Goal: Task Accomplishment & Management: Use online tool/utility

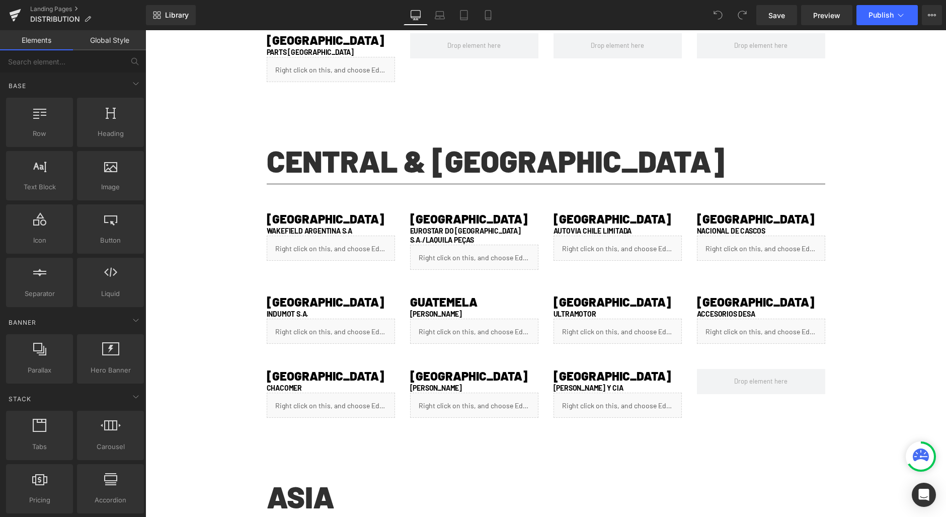
scroll to position [722, 0]
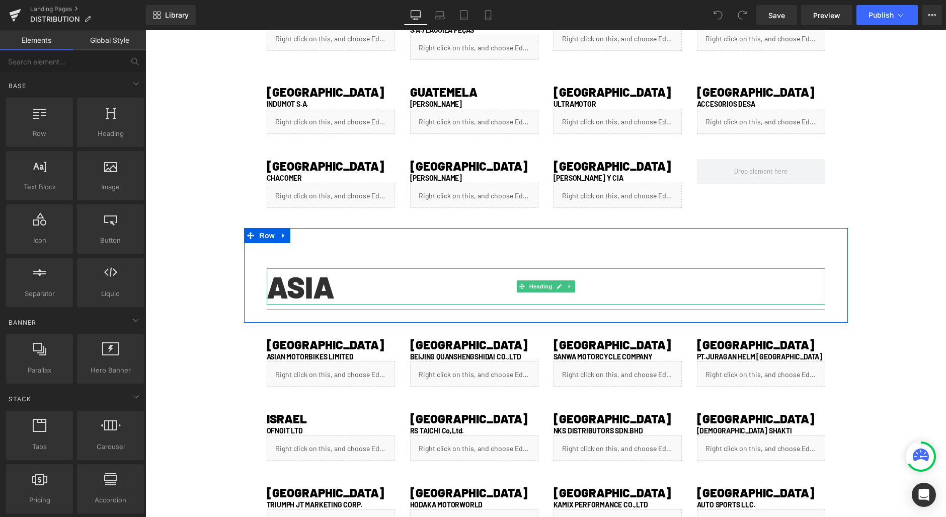
click at [312, 291] on h1 "ASIA" at bounding box center [546, 286] width 559 height 36
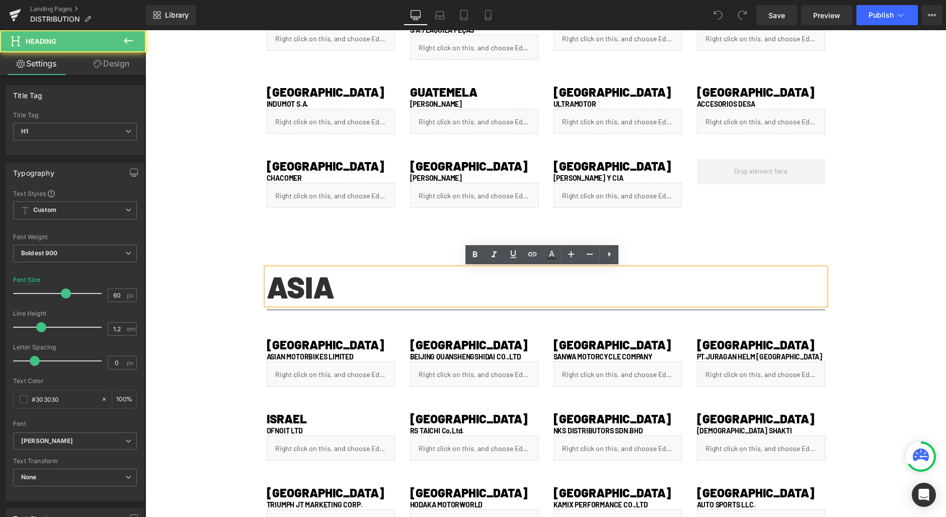
click at [326, 290] on h1 "ASIA" at bounding box center [546, 286] width 559 height 36
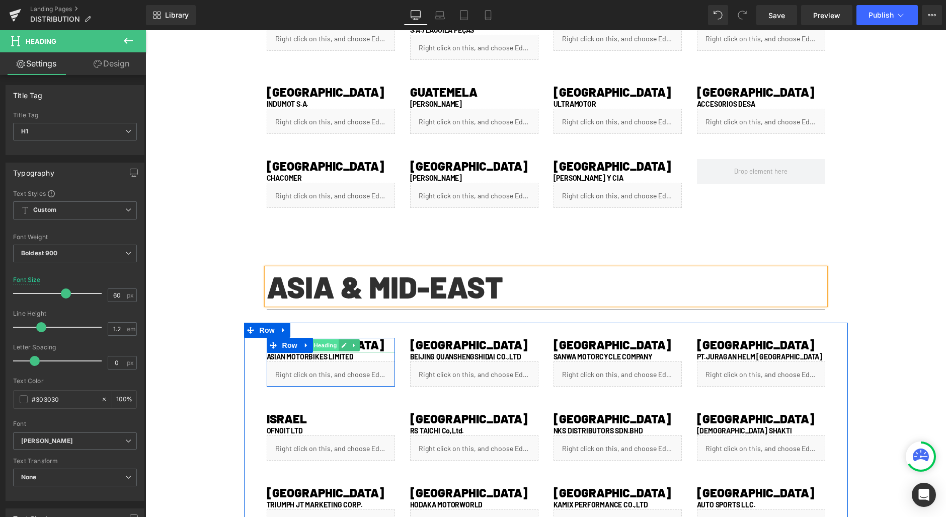
click at [324, 347] on span "Heading" at bounding box center [325, 345] width 27 height 12
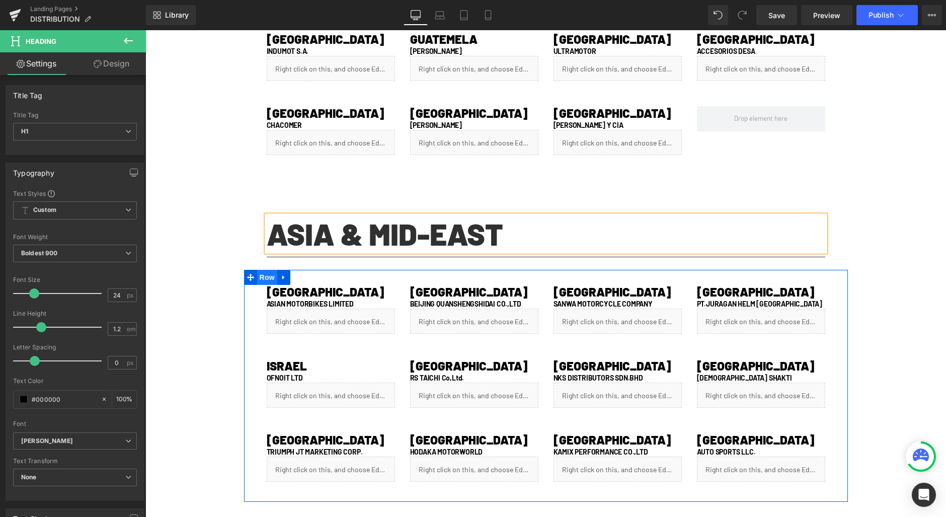
scroll to position [774, 0]
click at [342, 292] on icon at bounding box center [344, 292] width 5 height 5
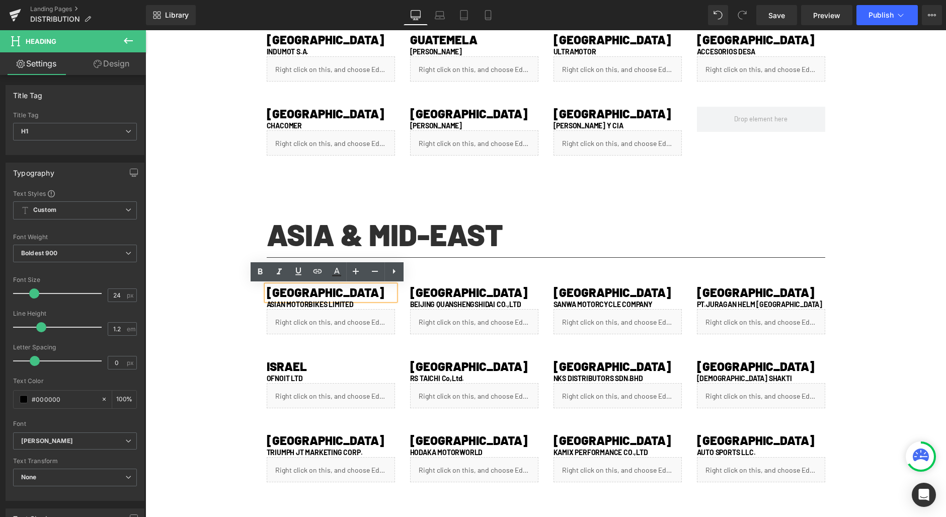
click at [345, 292] on h1 "[GEOGRAPHIC_DATA]" at bounding box center [331, 292] width 128 height 15
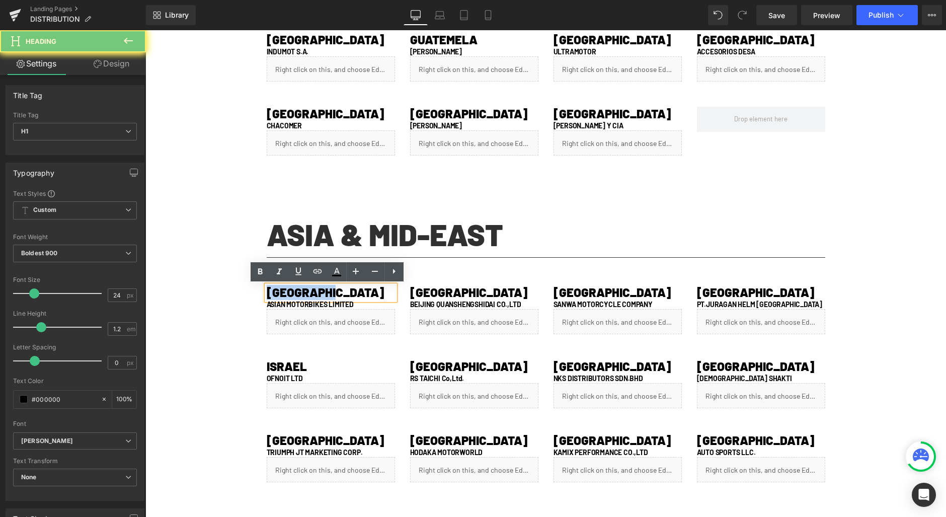
click at [345, 292] on h1 "[GEOGRAPHIC_DATA]" at bounding box center [331, 292] width 128 height 15
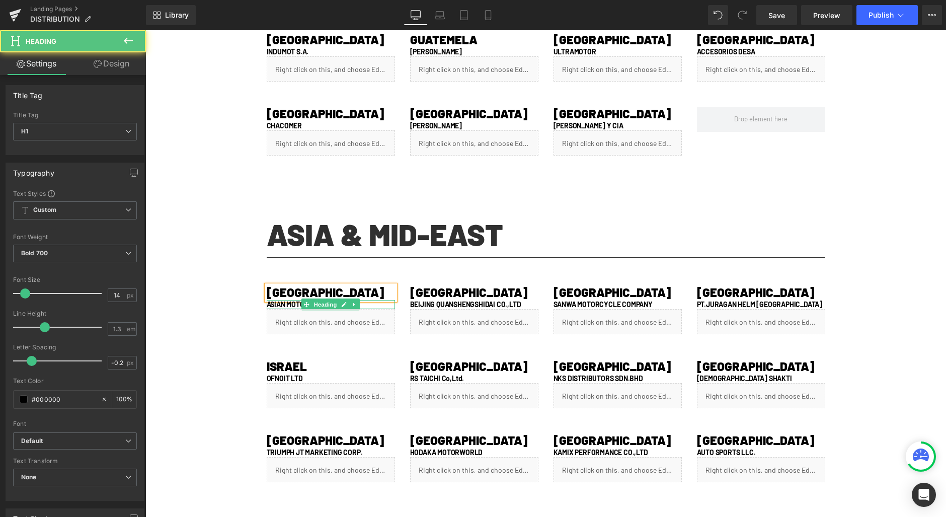
click at [294, 303] on h1 "ASIAN MOTORBIKES LIMITED" at bounding box center [331, 304] width 128 height 9
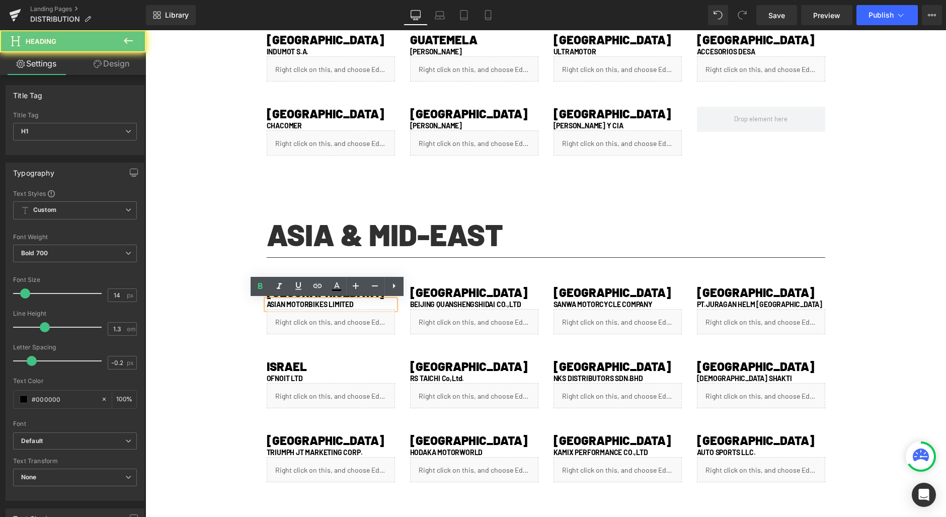
click at [332, 303] on h1 "ASIAN MOTORBIKES LIMITED" at bounding box center [331, 304] width 128 height 9
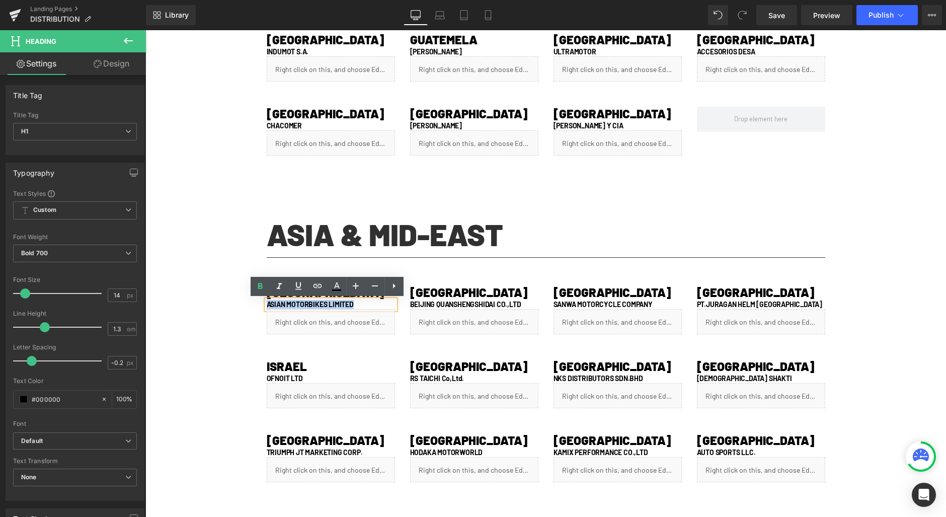
click at [332, 303] on h1 "ASIAN MOTORBIKES LIMITED" at bounding box center [331, 304] width 128 height 9
click at [339, 316] on div "Liquid" at bounding box center [331, 321] width 128 height 25
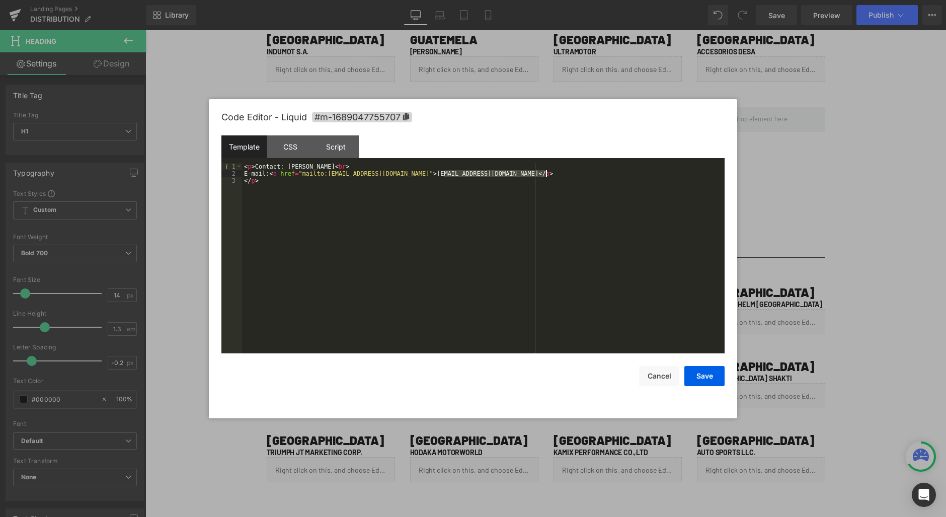
drag, startPoint x: 445, startPoint y: 173, endPoint x: 548, endPoint y: 173, distance: 102.7
click at [548, 173] on div "< p > Contact: [PERSON_NAME] < br > E-mail: < a href = "mailto:[EMAIL_ADDRESS][…" at bounding box center [483, 265] width 483 height 204
drag, startPoint x: 332, startPoint y: 173, endPoint x: 436, endPoint y: 175, distance: 104.2
click at [436, 175] on div "< p > Contact: [PERSON_NAME] < br > E-mail: < a href = "mailto:[EMAIL_ADDRESS][…" at bounding box center [483, 265] width 483 height 204
click at [291, 166] on div "< p > Contact: Safat Ishtiaq < br > E-mail: < a href = "mailto:[EMAIL_ADDRESS][…" at bounding box center [483, 265] width 483 height 204
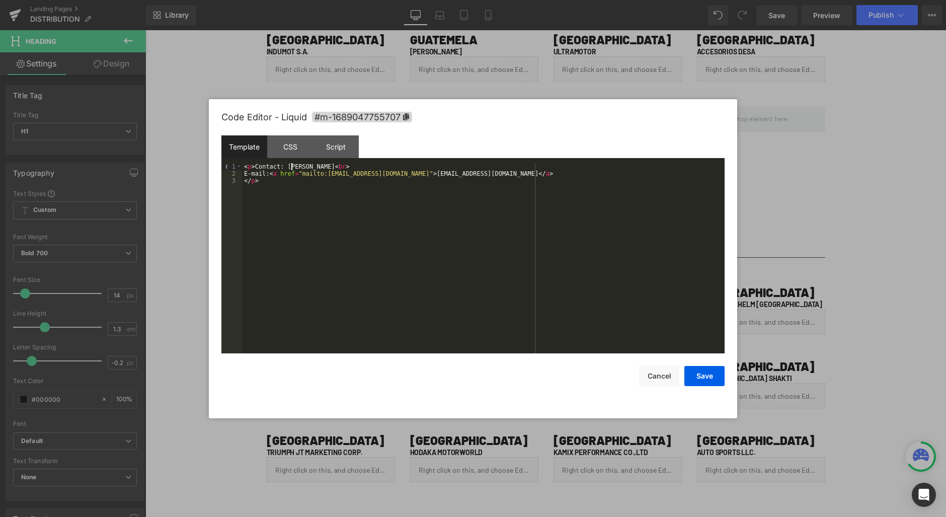
click at [291, 166] on div "< p > Contact: Safat Ishtiaq < br > E-mail: < a href = "mailto:[EMAIL_ADDRESS][…" at bounding box center [483, 265] width 483 height 204
click at [320, 166] on div "< p > Contact: Safat Ishtiaq < br > E-mail: < a href = "mailto:[EMAIL_ADDRESS][…" at bounding box center [483, 265] width 483 height 204
click at [304, 167] on div "< p > Contact: Safat Ishtiaq < br > E-mail: < a href = "mailto:[EMAIL_ADDRESS][…" at bounding box center [483, 265] width 483 height 204
click at [301, 167] on div "< p > Contact: Safat Ishtiaq < br > E-mail: < a href = "mailto:[EMAIL_ADDRESS][…" at bounding box center [483, 265] width 483 height 204
click at [301, 166] on div "< p > Contact: Safat Ishtiaq < br > E-mail: < a href = "mailto:[EMAIL_ADDRESS][…" at bounding box center [483, 265] width 483 height 204
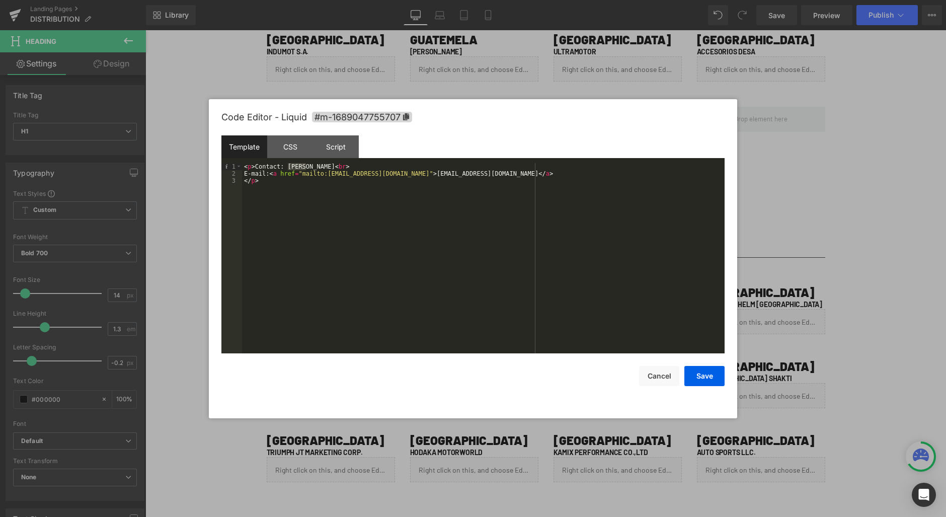
click at [331, 166] on div "< p > Contact: Safat Ishtiaq < br > E-mail: < a href = "mailto:[EMAIL_ADDRESS][…" at bounding box center [483, 265] width 483 height 204
click at [704, 377] on button "Save" at bounding box center [704, 376] width 40 height 20
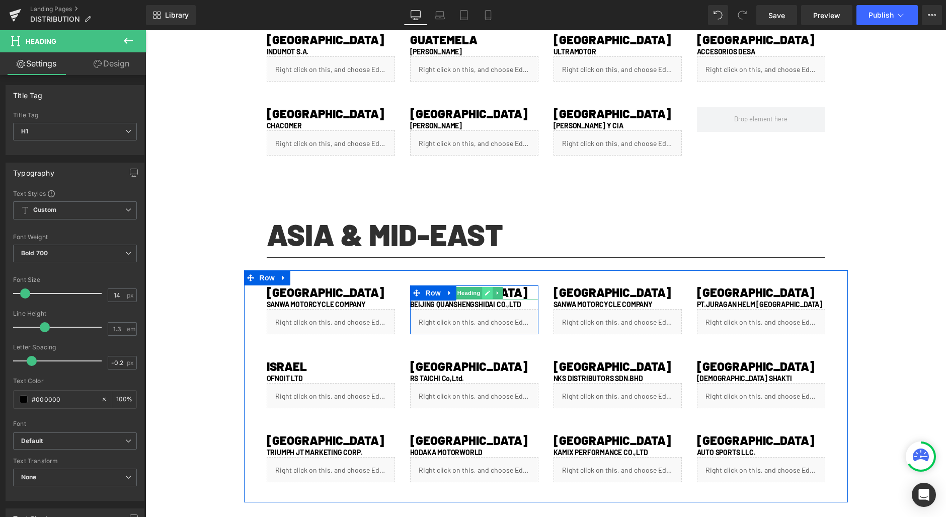
click at [485, 294] on icon at bounding box center [488, 293] width 6 height 6
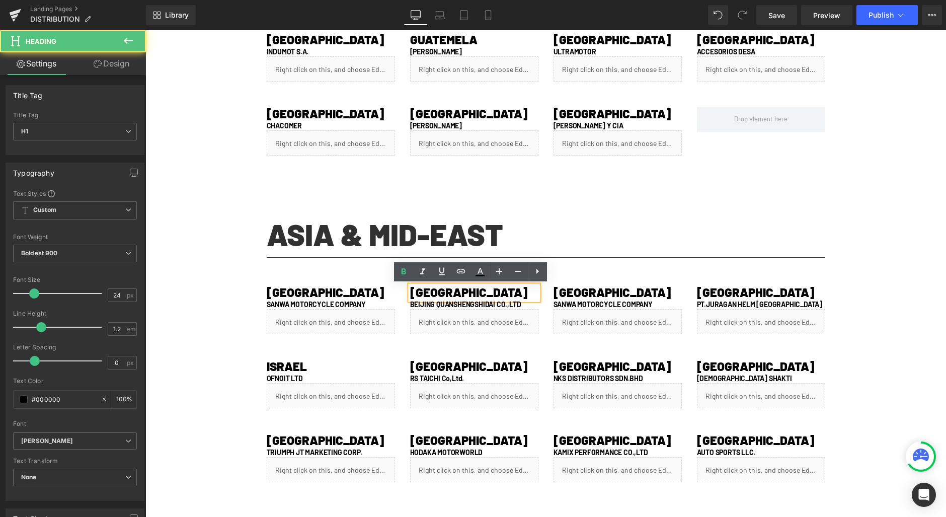
click at [481, 295] on h1 "[GEOGRAPHIC_DATA]" at bounding box center [474, 292] width 128 height 15
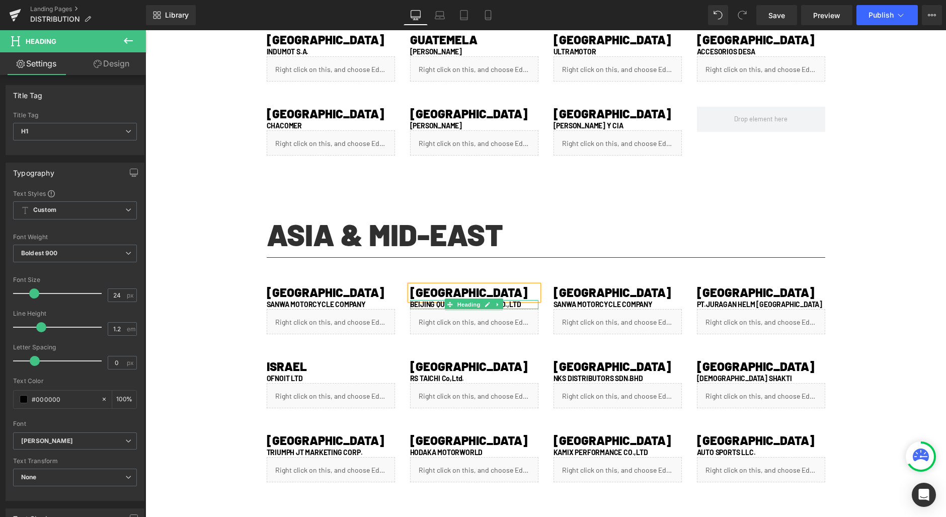
click at [511, 302] on h1 "BEIJING QUANSHENGSHIDAI CO.,LTD" at bounding box center [474, 304] width 128 height 9
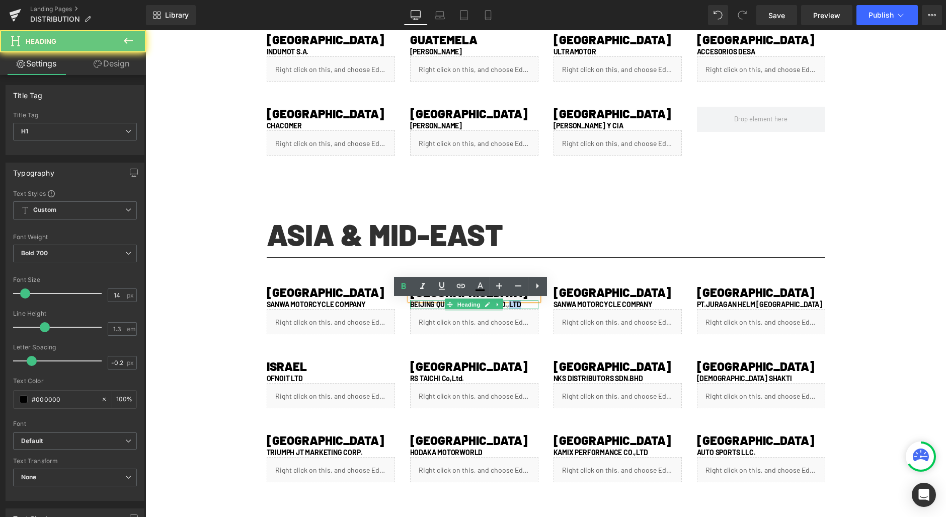
click at [511, 302] on h1 "BEIJING QUANSHENGSHIDAI CO.,LTD" at bounding box center [474, 304] width 128 height 9
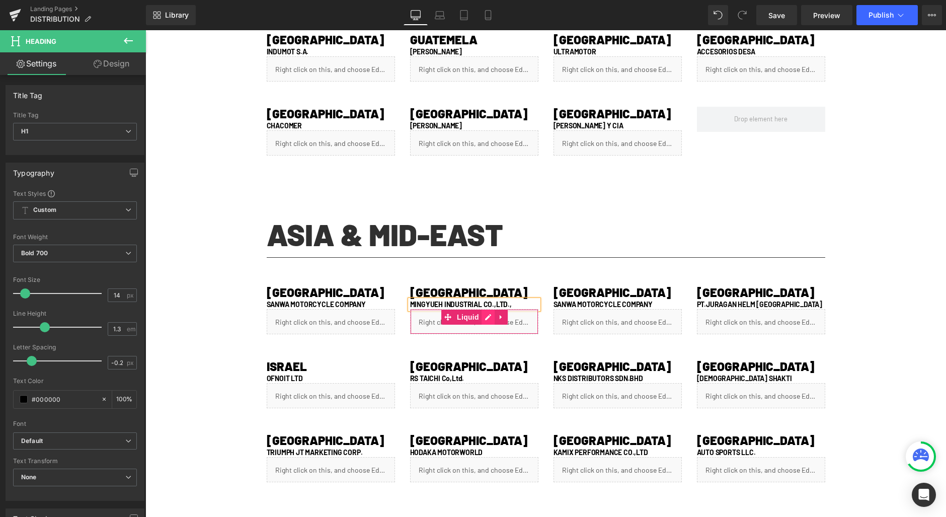
click at [478, 318] on div "Liquid" at bounding box center [474, 321] width 128 height 25
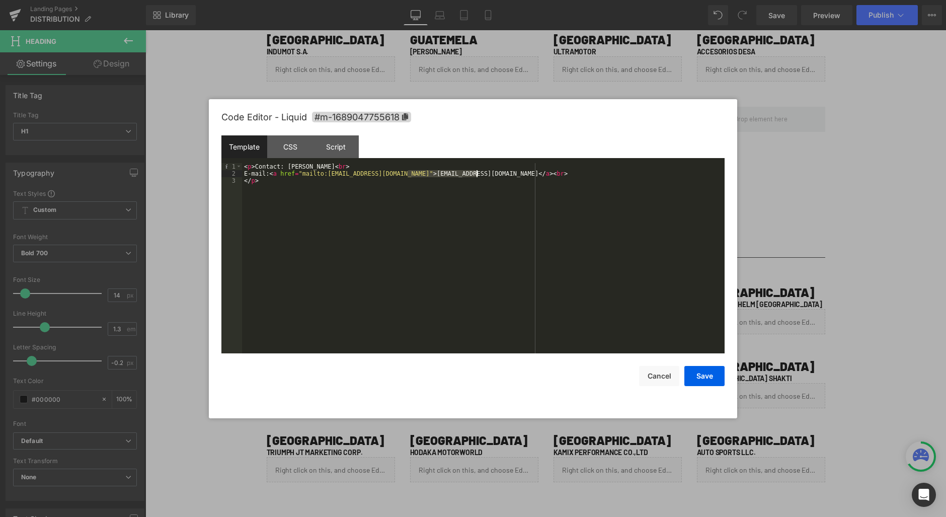
drag, startPoint x: 409, startPoint y: 172, endPoint x: 476, endPoint y: 174, distance: 66.5
click at [476, 174] on div "< p > Contact: [PERSON_NAME] < br > E-mail: < a href = "mailto:[EMAIL_ADDRESS][…" at bounding box center [483, 265] width 483 height 204
drag, startPoint x: 401, startPoint y: 174, endPoint x: 332, endPoint y: 174, distance: 69.0
click at [332, 174] on div "< p > Contact: [PERSON_NAME] < br > E-mail: < a href = "mailto:[EMAIL_ADDRESS][…" at bounding box center [483, 265] width 483 height 204
click at [300, 167] on div "< p > Contact: [PERSON_NAME] < br > E-mail: < a href = "mailto:[EMAIL_ADDRESS][…" at bounding box center [483, 265] width 483 height 204
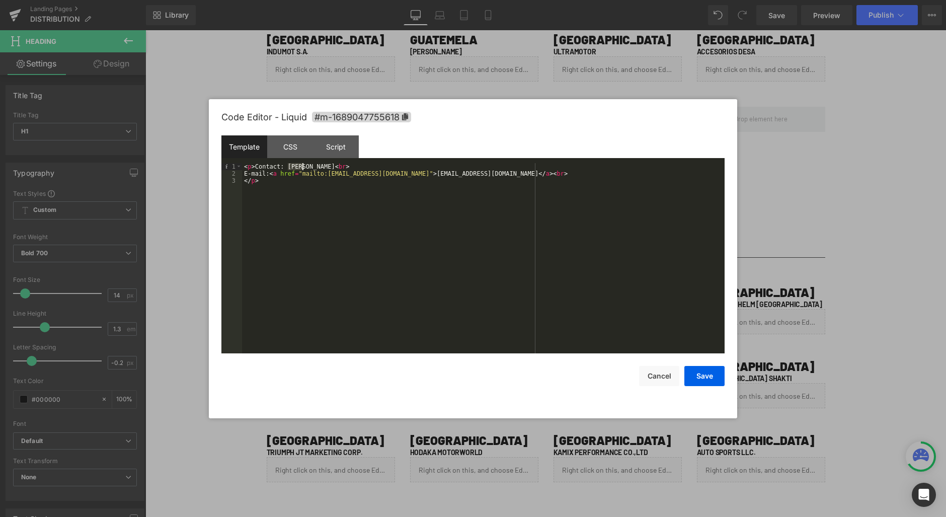
click at [300, 167] on div "< p > Contact: [PERSON_NAME] < br > E-mail: < a href = "mailto:[EMAIL_ADDRESS][…" at bounding box center [483, 265] width 483 height 204
click at [310, 166] on div "< p > Contact: [PERSON_NAME] < br > E-mail: < a href = "mailto:[EMAIL_ADDRESS][…" at bounding box center [483, 265] width 483 height 204
click at [315, 169] on div "< p > Contact: [PERSON_NAME] < br > E-mail: < a href = "mailto:[EMAIL_ADDRESS][…" at bounding box center [483, 265] width 483 height 204
click at [320, 169] on div "< p > Contact: [PERSON_NAME] < br > E-mail: < a href = "mailto:[EMAIL_ADDRESS][…" at bounding box center [483, 265] width 483 height 204
click at [697, 374] on button "Save" at bounding box center [704, 376] width 40 height 20
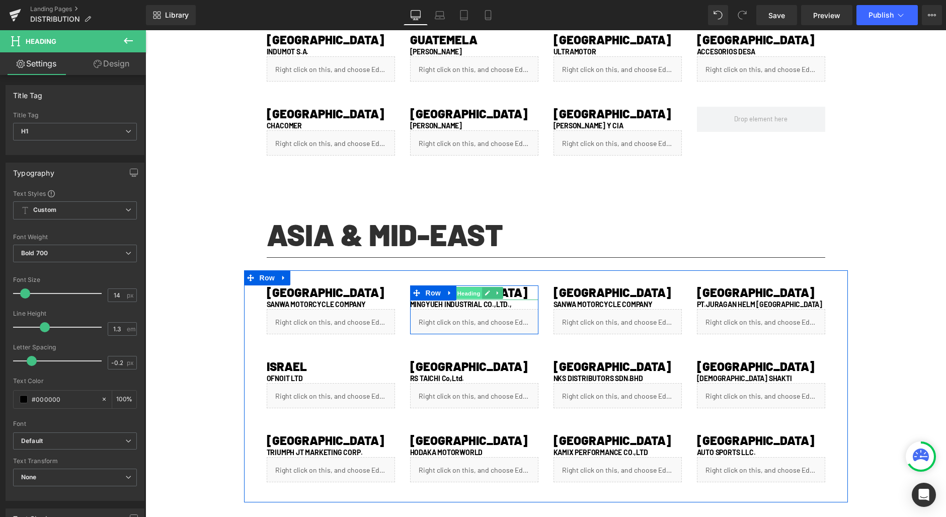
click at [456, 293] on span "Heading" at bounding box center [468, 293] width 27 height 12
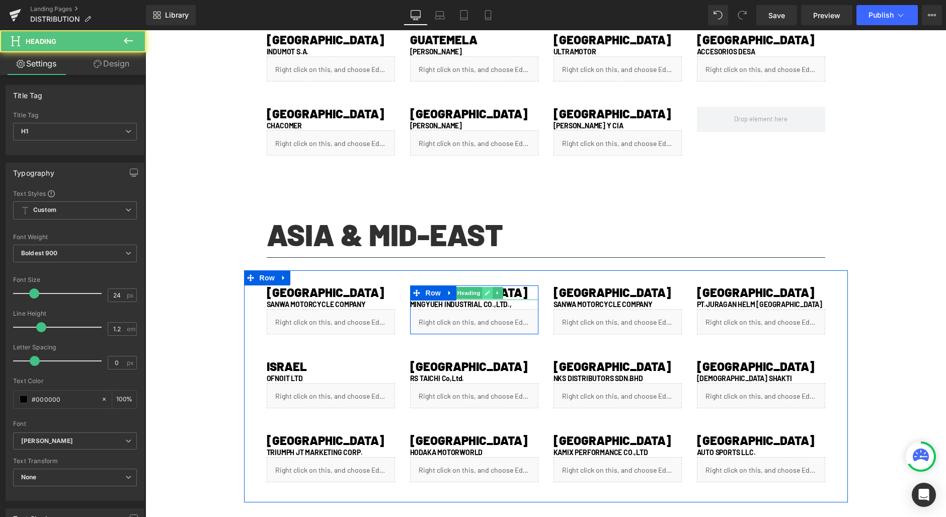
click at [488, 294] on link at bounding box center [488, 293] width 11 height 12
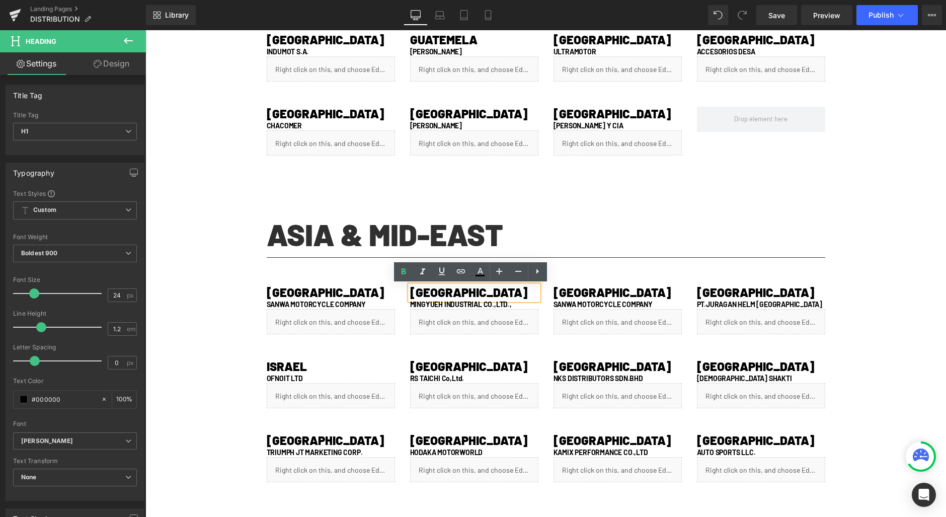
click at [487, 293] on h1 "[GEOGRAPHIC_DATA]" at bounding box center [474, 292] width 128 height 15
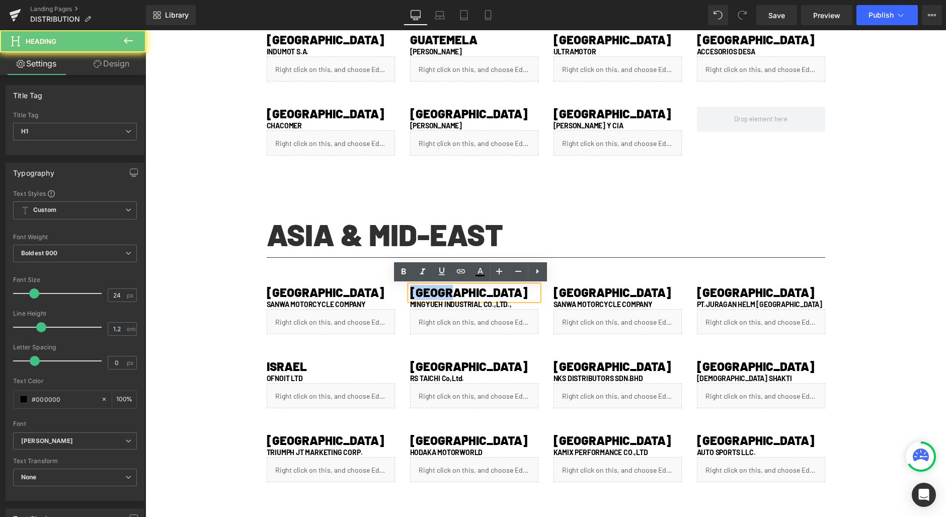
click at [487, 293] on h1 "[GEOGRAPHIC_DATA]" at bounding box center [474, 292] width 128 height 15
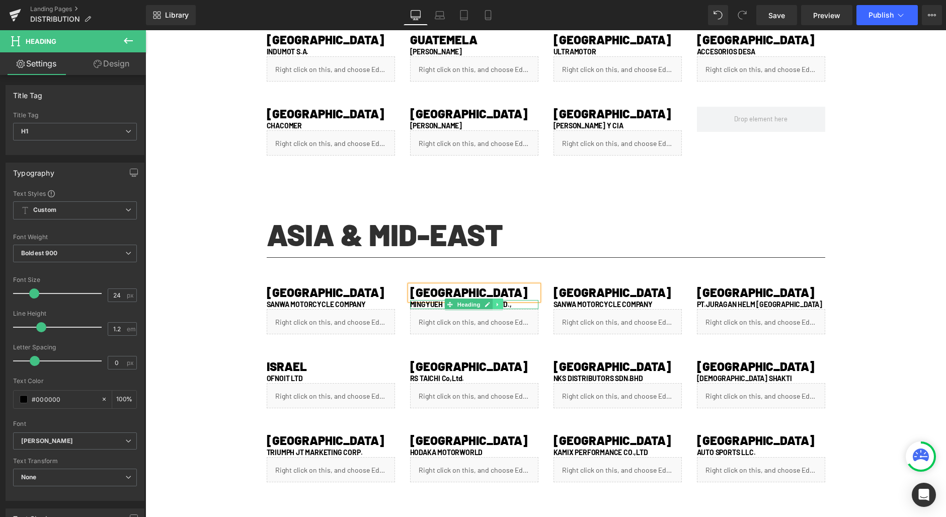
click at [495, 304] on icon at bounding box center [498, 304] width 6 height 6
click at [524, 307] on div at bounding box center [474, 308] width 128 height 3
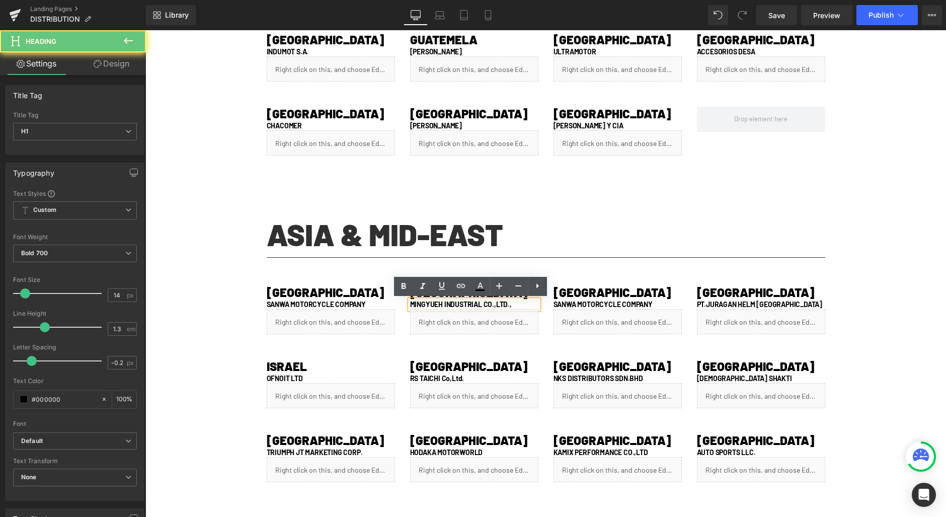
click at [524, 306] on h1 "MINGYUEH INDUSTRIAL CO.,LTD.," at bounding box center [474, 304] width 128 height 9
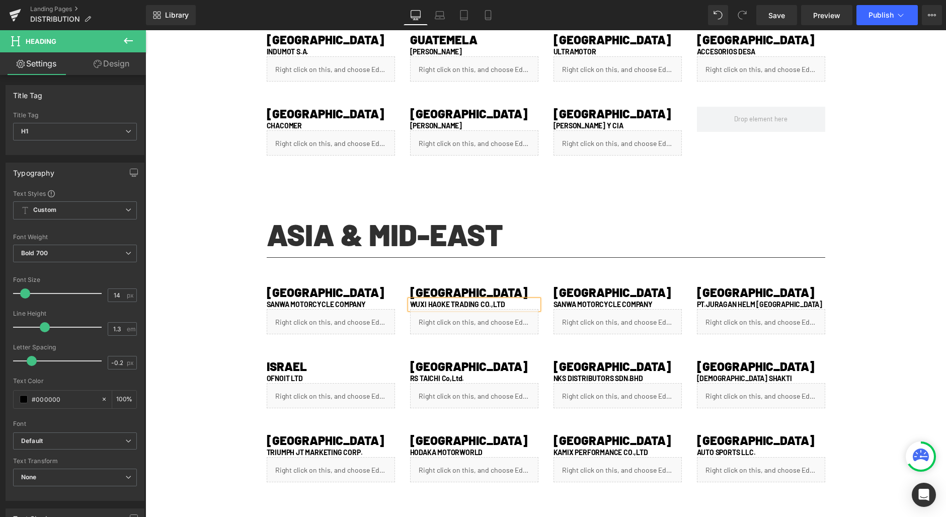
click at [552, 259] on span "Separator" at bounding box center [545, 258] width 31 height 12
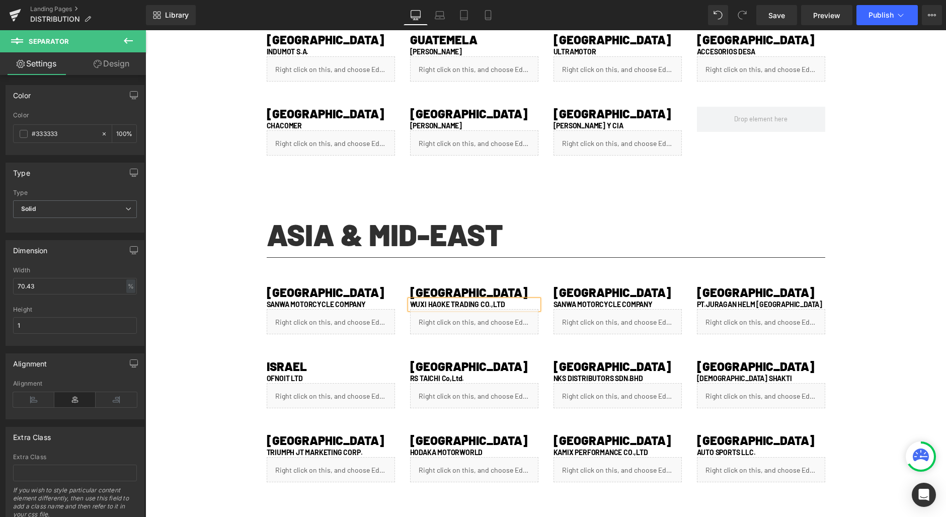
click at [841, 304] on div "HONG KONG Heading SANWA MOTORCYCLE COMPANY Heading Liquid Row [GEOGRAPHIC_DATA]…" at bounding box center [546, 312] width 604 height 54
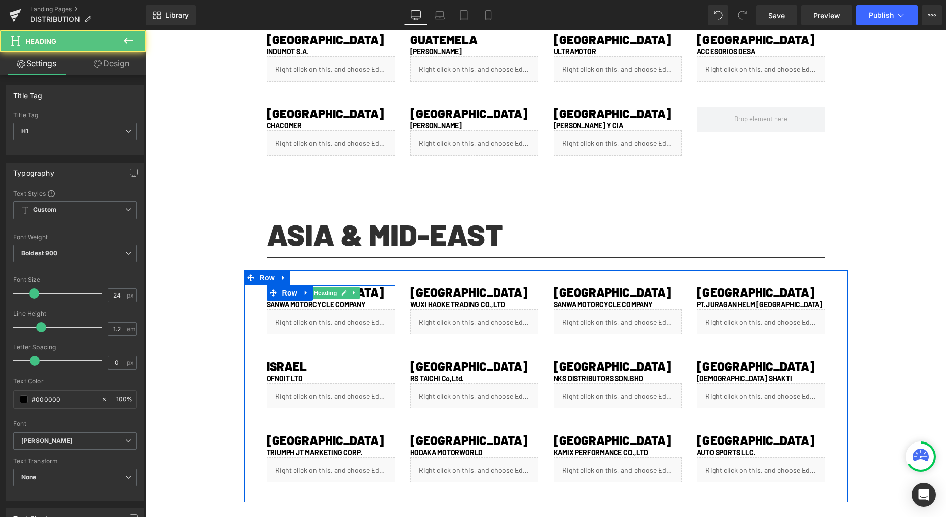
click at [368, 290] on h1 "[GEOGRAPHIC_DATA]" at bounding box center [331, 292] width 128 height 15
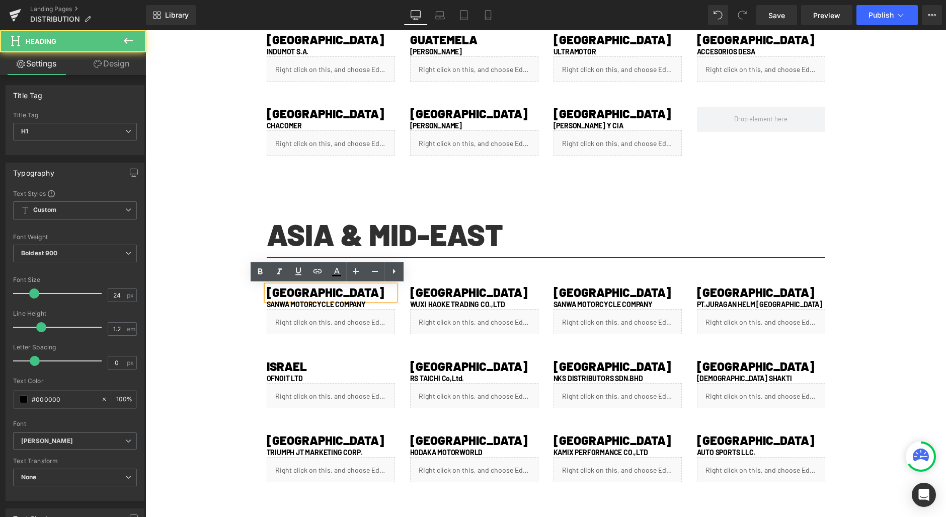
click at [368, 290] on h1 "[GEOGRAPHIC_DATA]" at bounding box center [331, 292] width 128 height 15
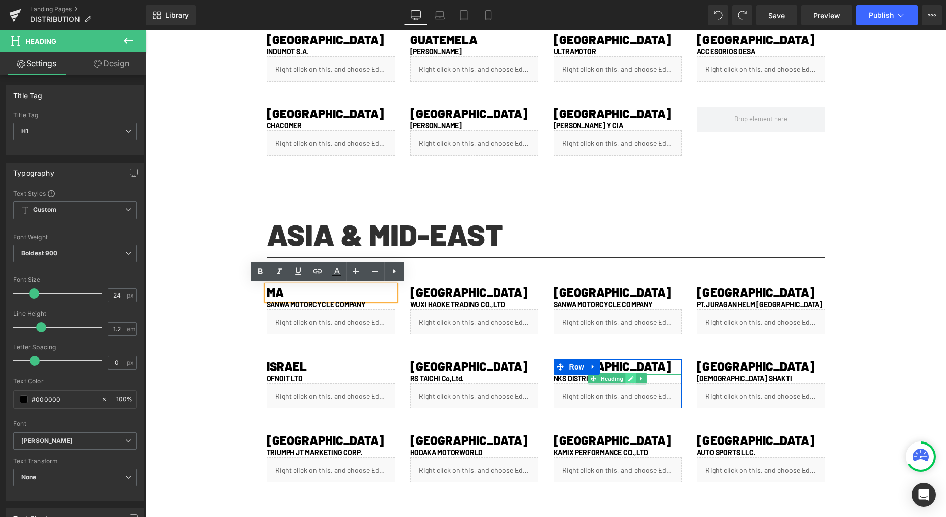
click at [629, 377] on icon at bounding box center [631, 378] width 5 height 5
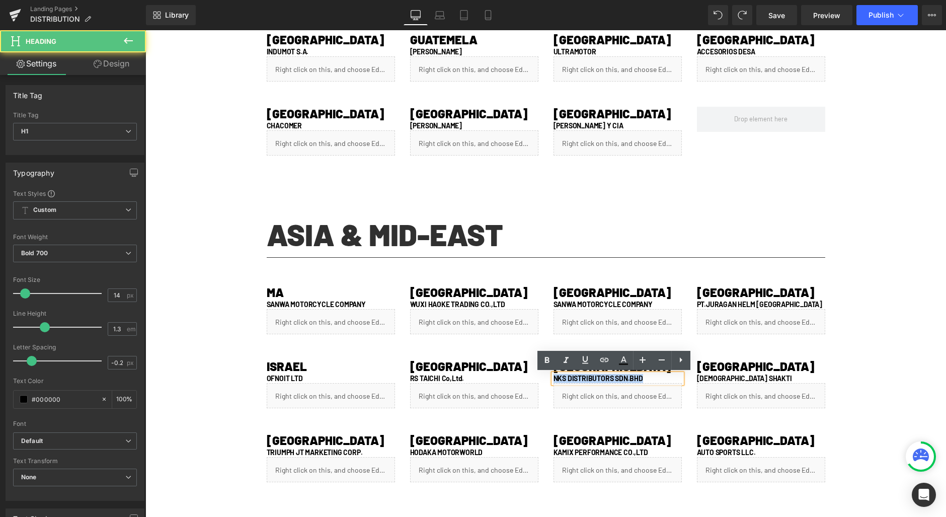
drag, startPoint x: 646, startPoint y: 379, endPoint x: 542, endPoint y: 380, distance: 103.7
click at [546, 380] on div "MALAYSIA Heading NKS DISTRIBUTORS SDN.BHD Heading Liquid Row" at bounding box center [617, 383] width 143 height 49
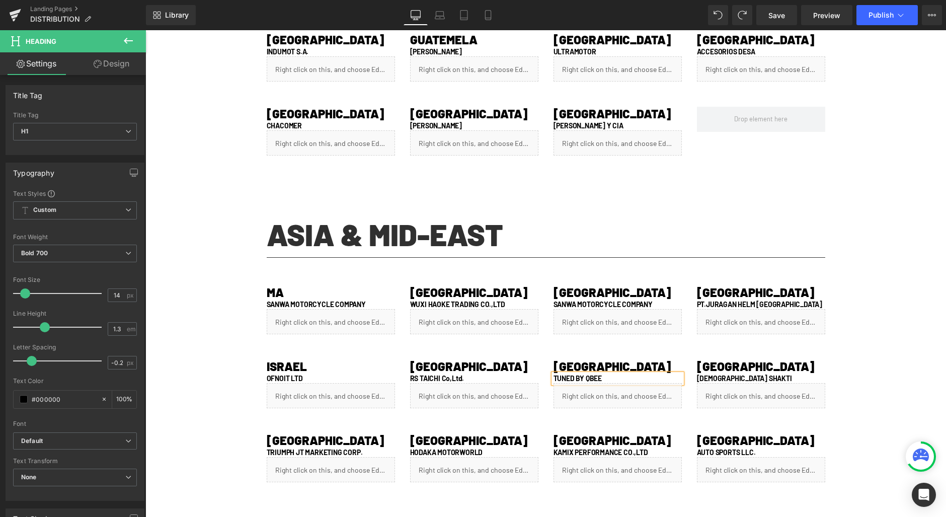
click at [622, 389] on div "Liquid" at bounding box center [618, 395] width 128 height 25
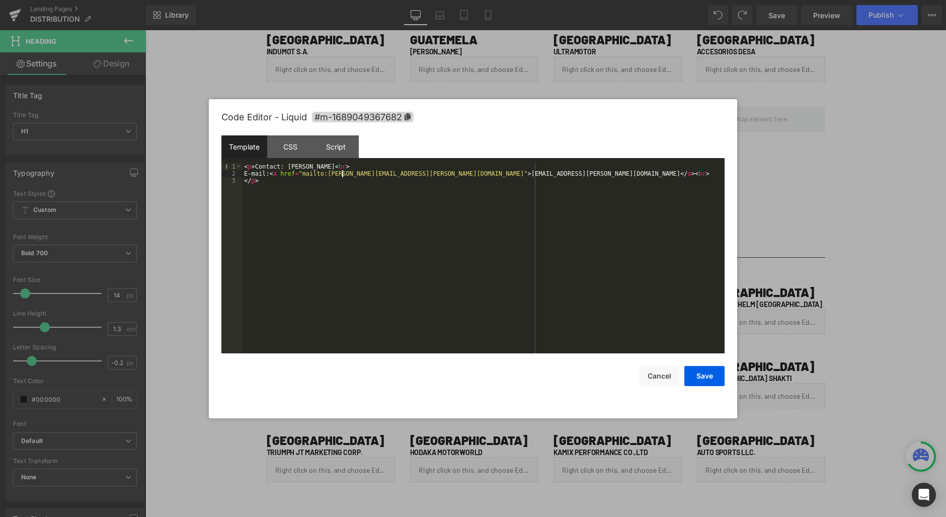
click at [343, 174] on div "< p > Contact: [PERSON_NAME] < br > E-mail: < a href = "mailto:[EMAIL_ADDRESS][…" at bounding box center [483, 265] width 483 height 204
click at [406, 174] on div "< p > Contact: [PERSON_NAME] < br > E-mail: < a href = "mailto:[EMAIL_ADDRESS][…" at bounding box center [483, 265] width 483 height 204
drag, startPoint x: 400, startPoint y: 174, endPoint x: 476, endPoint y: 176, distance: 76.0
click at [476, 176] on div "< p > Contact: [PERSON_NAME] < br > E-mail: < a href = "mailto:[EMAIL_ADDRESS][…" at bounding box center [483, 265] width 483 height 204
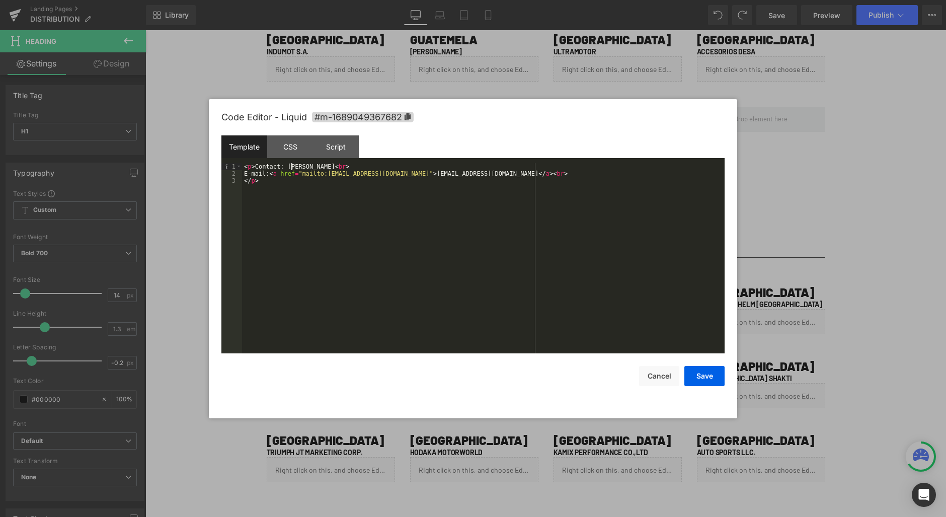
click at [290, 167] on div "< p > Contact: [PERSON_NAME] < br > E-mail: < a href = "mailto:[EMAIL_ADDRESS][…" at bounding box center [483, 265] width 483 height 204
click at [302, 166] on div "< p > Contact: [PERSON_NAME] < br > E-mail: < a href = "mailto:[EMAIL_ADDRESS][…" at bounding box center [483, 265] width 483 height 204
click at [711, 372] on button "Save" at bounding box center [704, 376] width 40 height 20
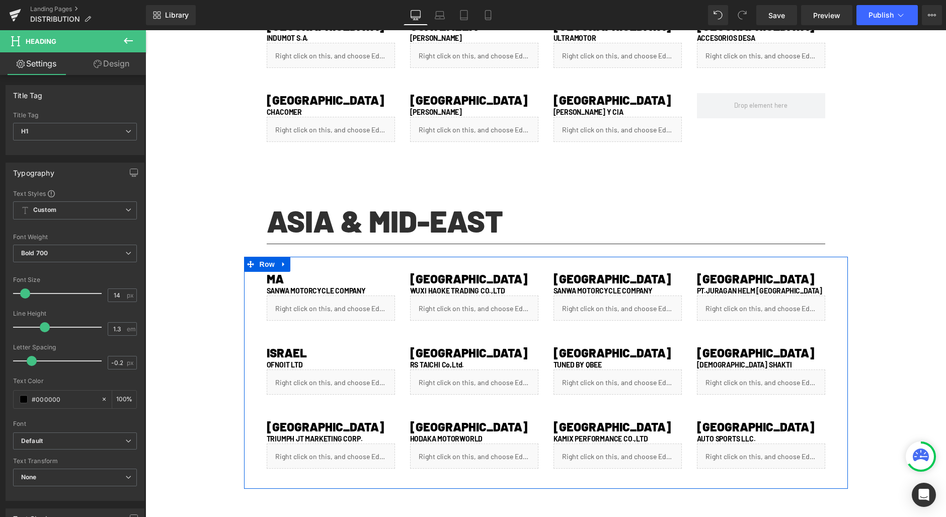
scroll to position [788, 0]
click at [322, 277] on span "Heading" at bounding box center [325, 279] width 27 height 12
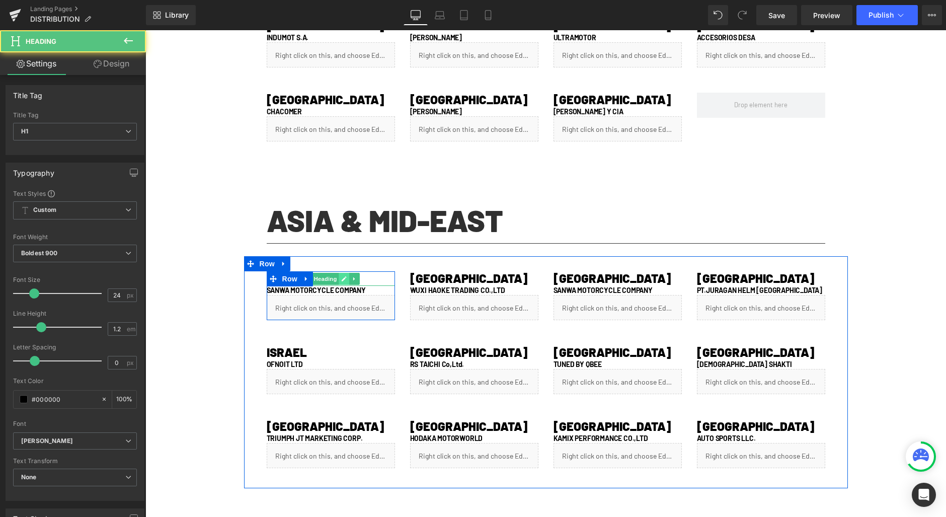
click at [341, 278] on icon at bounding box center [344, 279] width 6 height 6
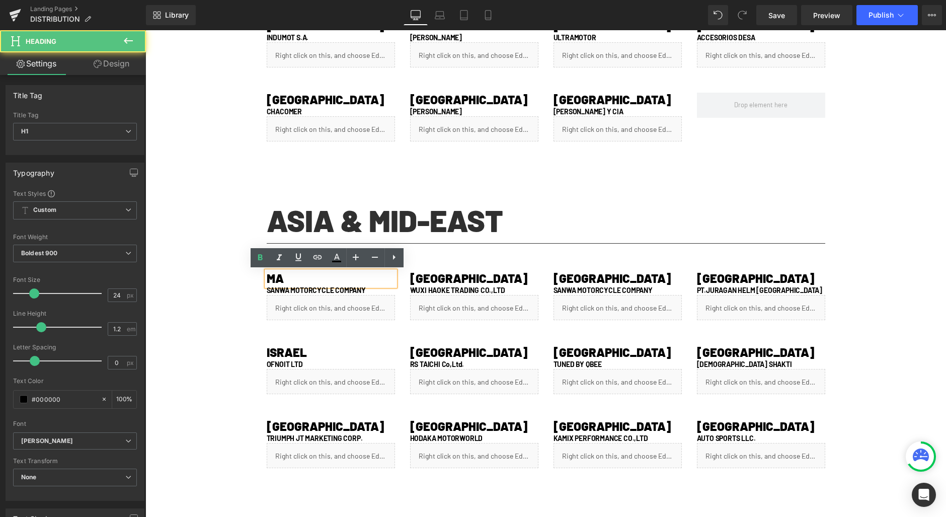
click at [335, 277] on h1 "MA" at bounding box center [331, 278] width 128 height 15
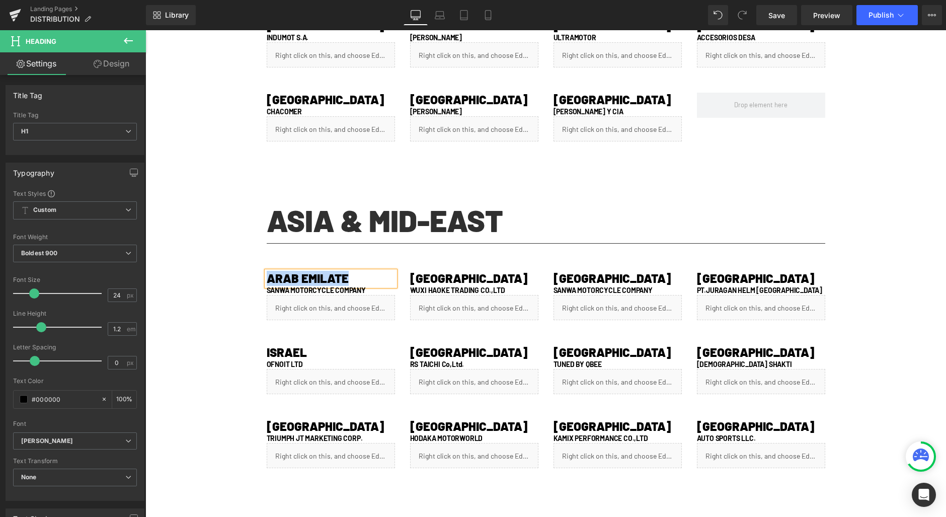
copy h1 "ARAB EMILATE"
click at [350, 278] on h1 "ARAB EMILATE" at bounding box center [331, 278] width 128 height 15
drag, startPoint x: 357, startPoint y: 276, endPoint x: 266, endPoint y: 279, distance: 91.1
click at [267, 279] on h1 "ARAB EMILATE" at bounding box center [331, 278] width 128 height 15
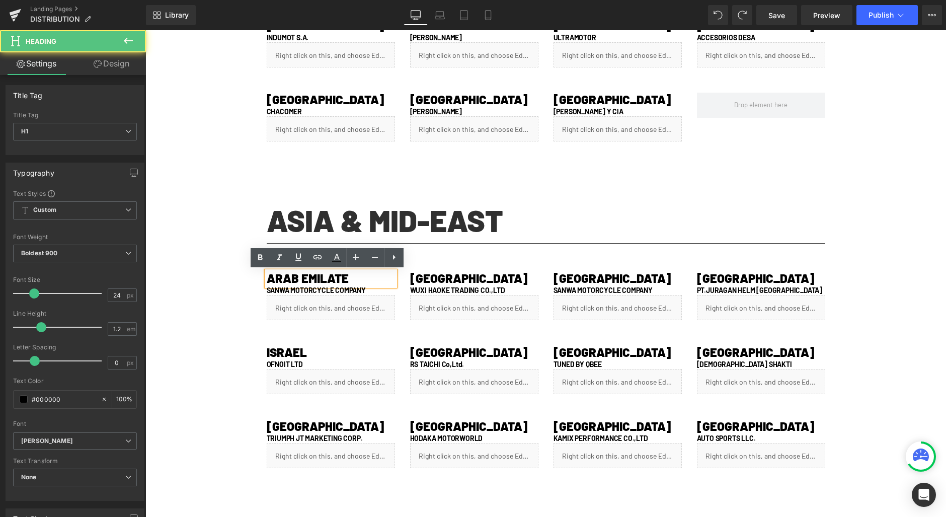
click at [353, 276] on h1 "ARAB EMILATE" at bounding box center [331, 278] width 128 height 15
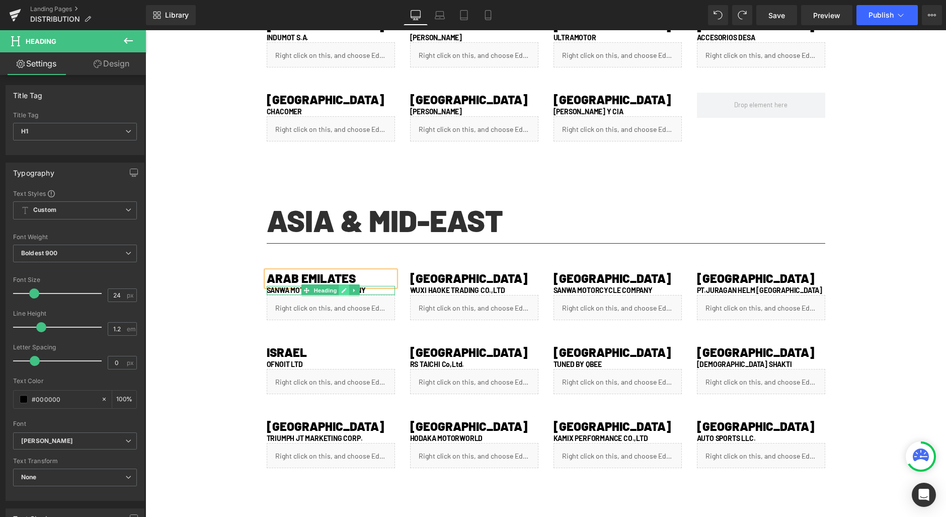
click at [339, 290] on link at bounding box center [344, 290] width 11 height 12
click at [363, 288] on h1 "SANWA MOTORCYCLE COMPANY" at bounding box center [331, 290] width 128 height 9
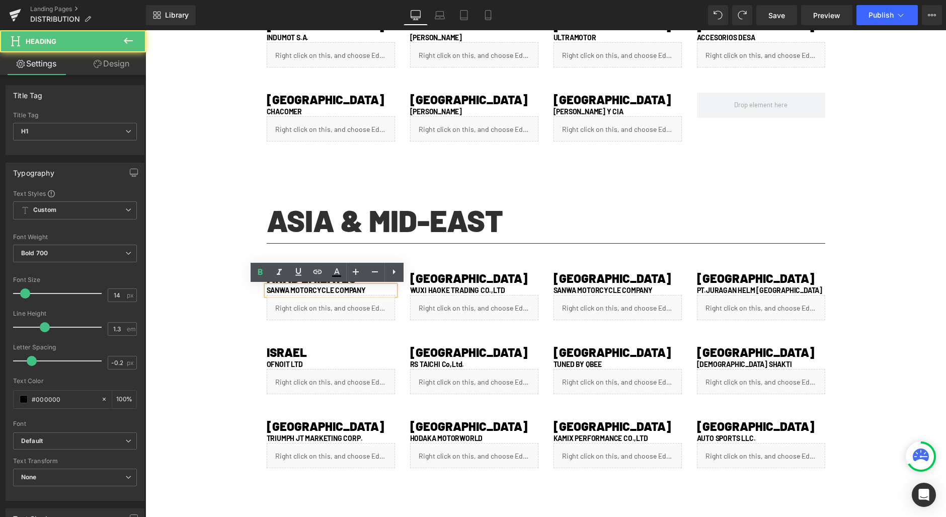
click at [363, 288] on h1 "SANWA MOTORCYCLE COMPANY" at bounding box center [331, 290] width 128 height 9
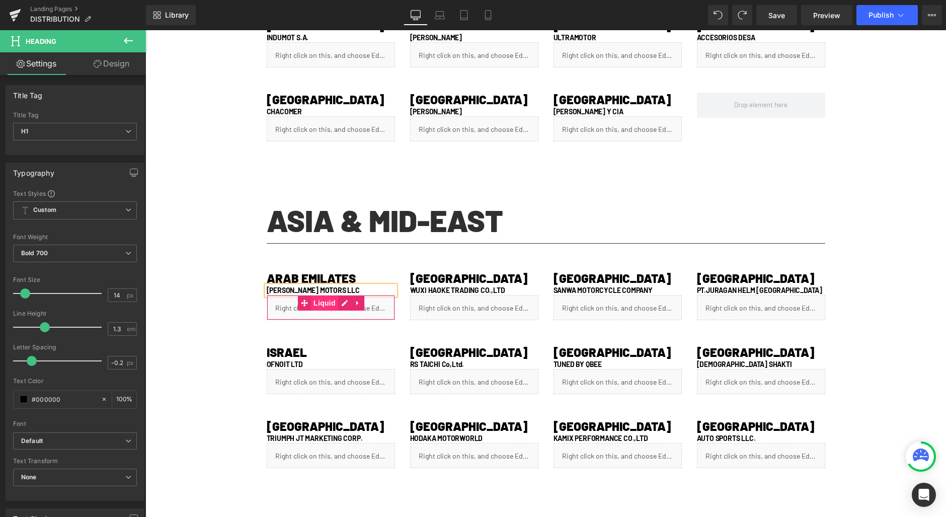
click at [325, 309] on span "Liquid" at bounding box center [324, 302] width 27 height 15
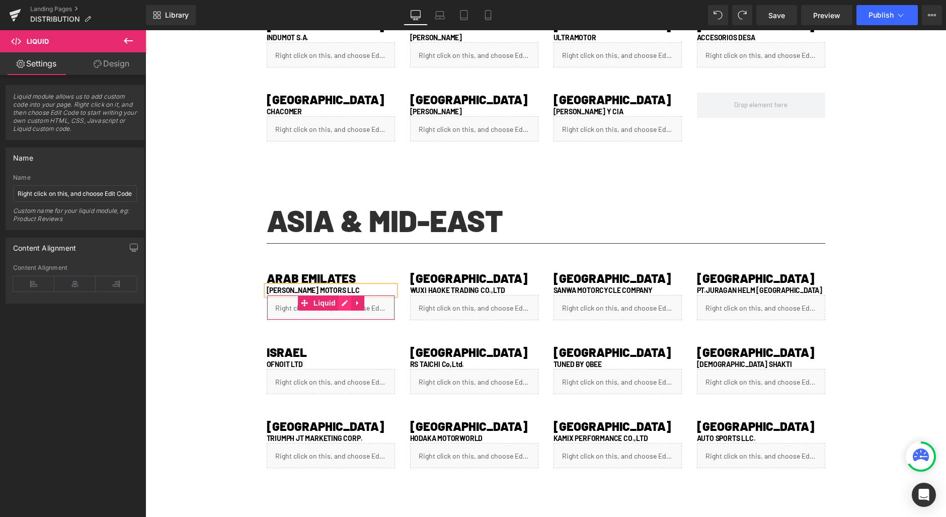
click at [338, 308] on div "Liquid" at bounding box center [331, 307] width 128 height 25
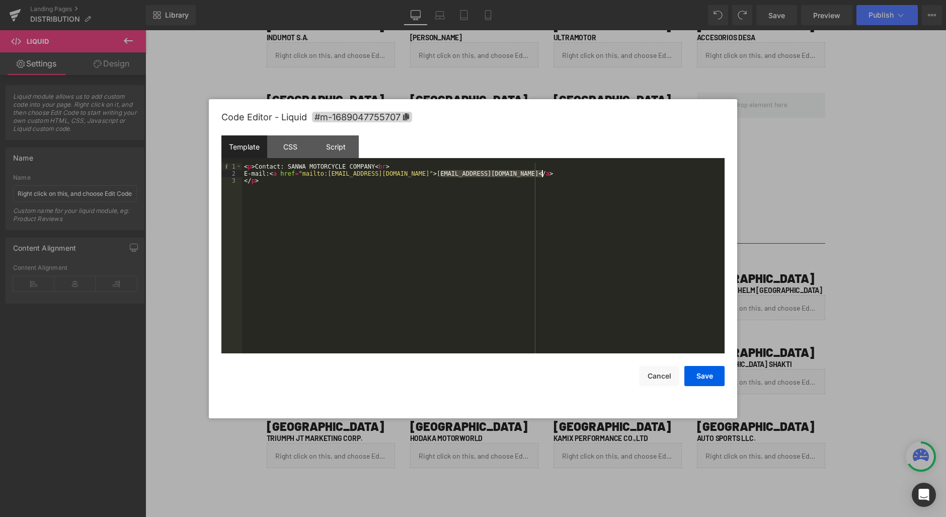
drag, startPoint x: 441, startPoint y: 175, endPoint x: 542, endPoint y: 176, distance: 100.7
click at [542, 176] on div "< p > Contact: SANWA MOTORCYCLE COMPANY < br > E-mail: < a href = "mailto:[EMAI…" at bounding box center [483, 265] width 483 height 204
drag, startPoint x: 333, startPoint y: 173, endPoint x: 432, endPoint y: 173, distance: 98.6
click at [432, 173] on div "< p > Contact: SANWA MOTORCYCLE COMPANY < br > E-mail: < a href = "mailto:[EMAI…" at bounding box center [483, 265] width 483 height 204
drag, startPoint x: 702, startPoint y: 380, endPoint x: 669, endPoint y: 320, distance: 68.9
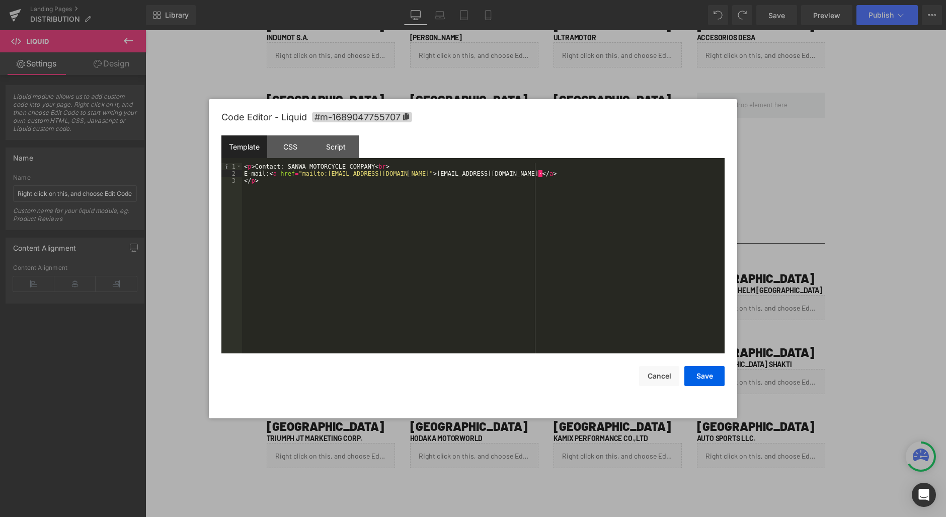
click at [677, 326] on div "Code Editor - Liquid #m-1689047755707 Template CSS Script Data 1 2 3 < p > Cont…" at bounding box center [472, 258] width 503 height 319
click at [493, 173] on div "< p > Contact: SANWA MOTORCYCLE COMPANY < br > E-mail: < a href = "mailto:[EMAI…" at bounding box center [483, 265] width 483 height 204
click at [690, 373] on button "Save" at bounding box center [704, 376] width 40 height 20
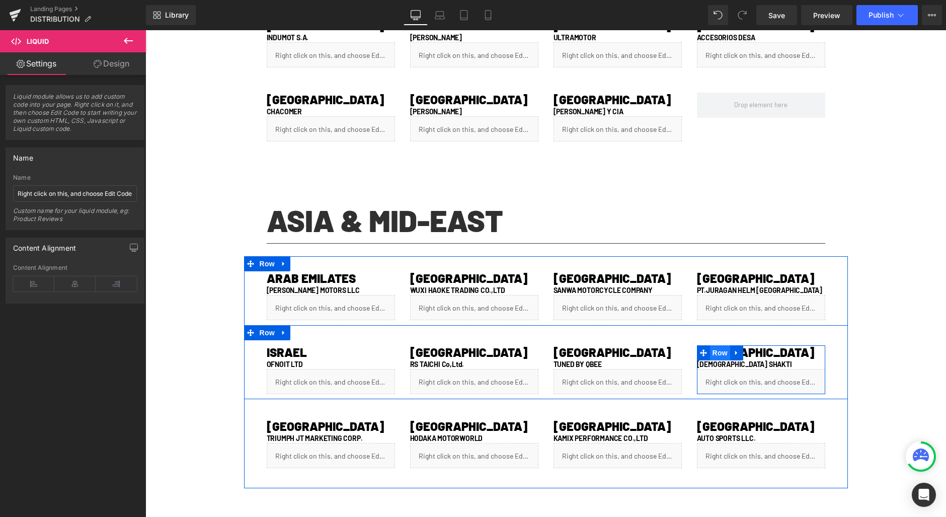
click at [719, 354] on span "Row" at bounding box center [720, 352] width 20 height 15
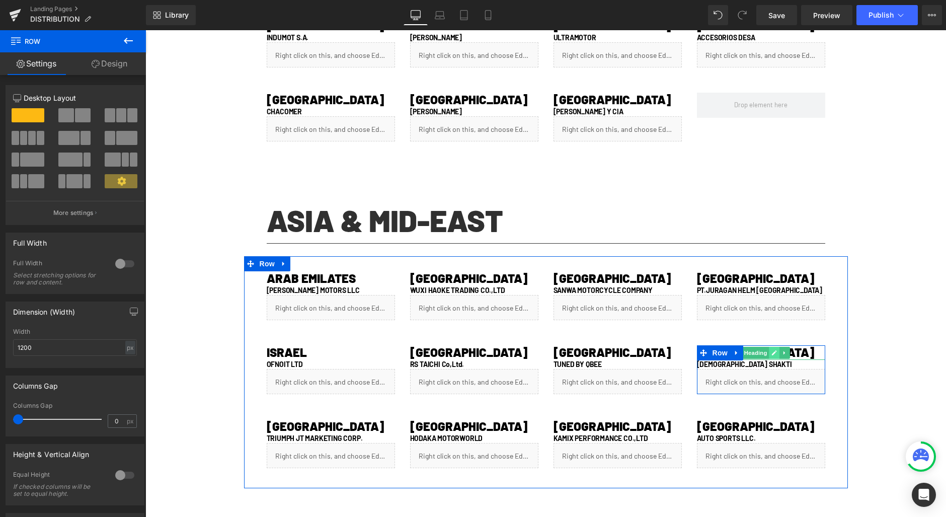
click at [770, 349] on link at bounding box center [775, 353] width 11 height 12
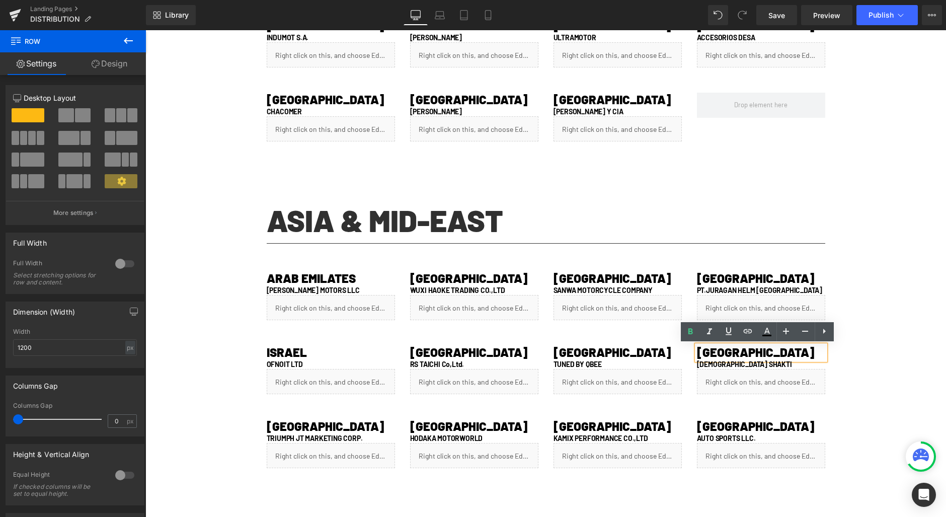
click at [759, 351] on h1 "[GEOGRAPHIC_DATA]" at bounding box center [761, 352] width 128 height 15
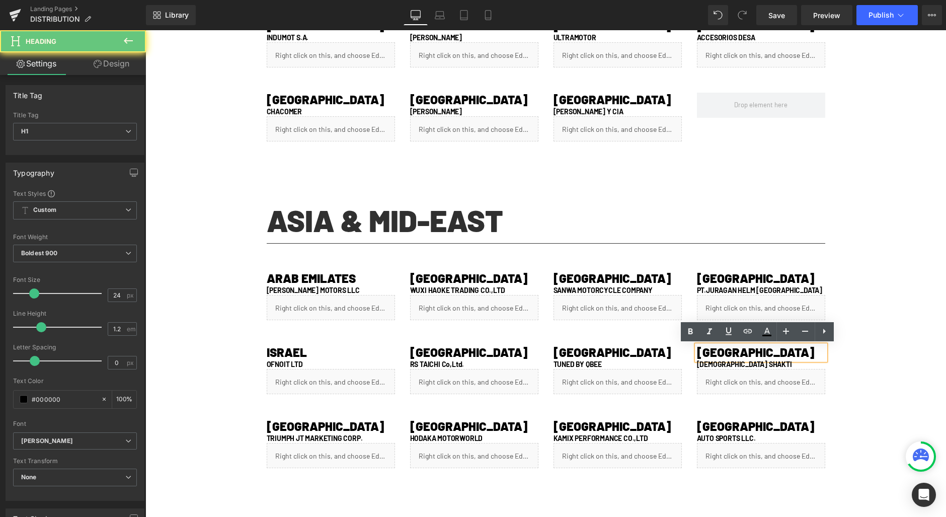
click at [759, 351] on h1 "[GEOGRAPHIC_DATA]" at bounding box center [761, 352] width 128 height 15
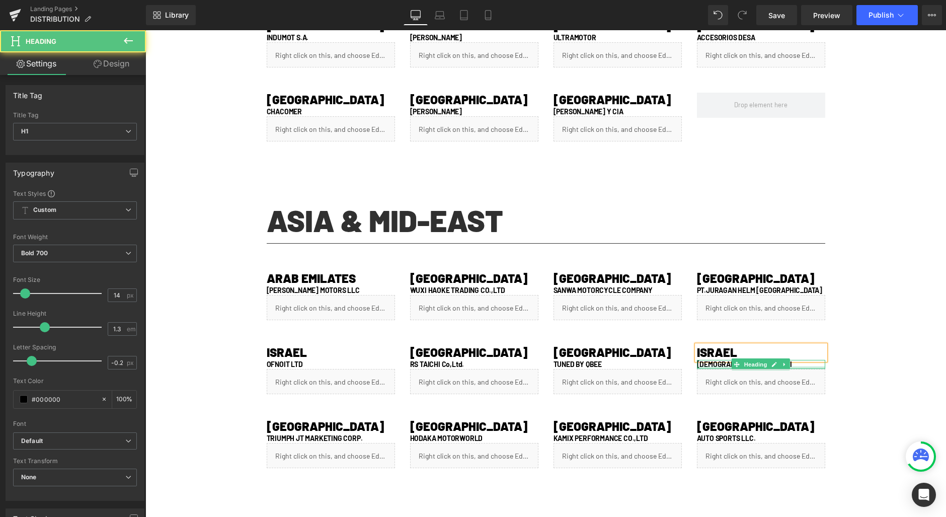
click at [709, 367] on div at bounding box center [761, 367] width 128 height 3
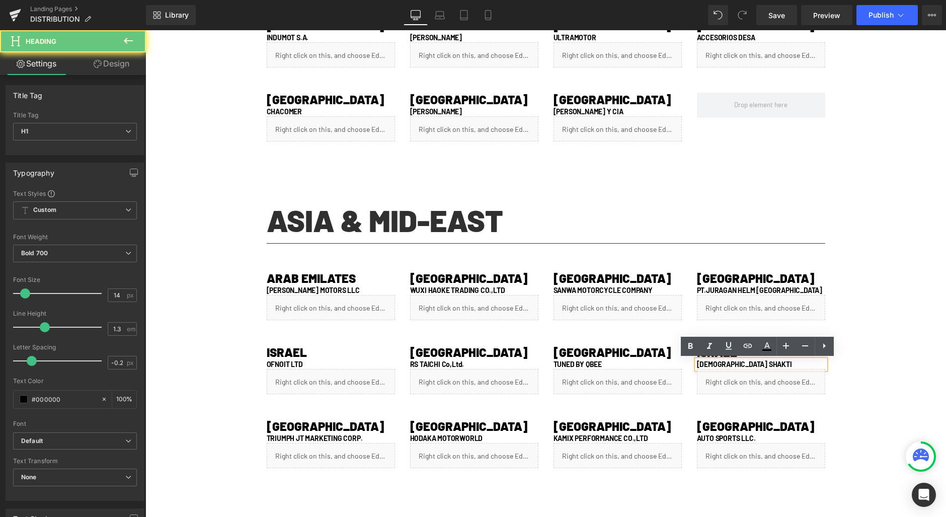
click at [712, 364] on h1 "[DEMOGRAPHIC_DATA] SHAKTI" at bounding box center [761, 364] width 128 height 9
paste div
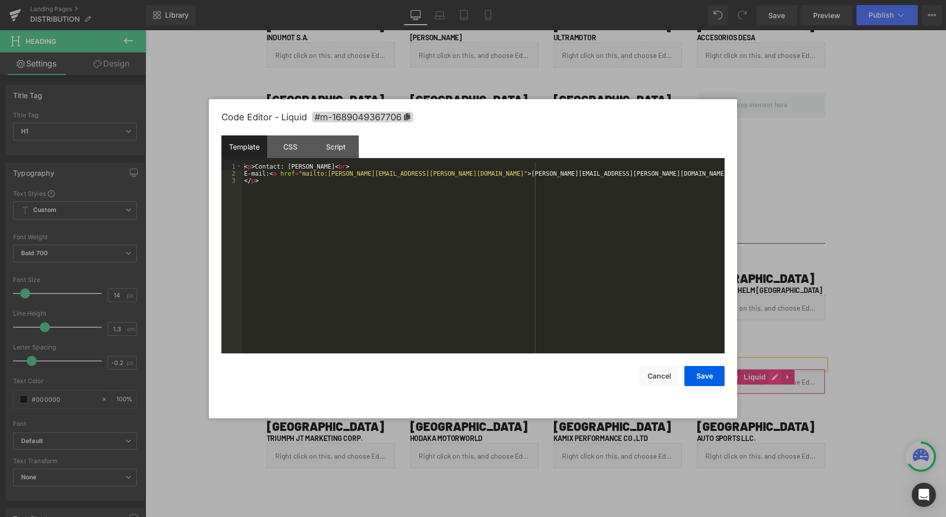
click at [766, 375] on div "Liquid" at bounding box center [761, 381] width 128 height 25
drag, startPoint x: 430, startPoint y: 173, endPoint x: 522, endPoint y: 175, distance: 92.1
click at [522, 175] on div "< p > Contact: [PERSON_NAME] < br > E-mail: < a href = "mailto:[PERSON_NAME][EM…" at bounding box center [483, 265] width 483 height 204
drag, startPoint x: 333, startPoint y: 175, endPoint x: 422, endPoint y: 176, distance: 89.1
click at [422, 176] on div "< p > Contact: [PERSON_NAME] < br > E-mail: < a href = "mailto:[PERSON_NAME][EM…" at bounding box center [483, 265] width 483 height 204
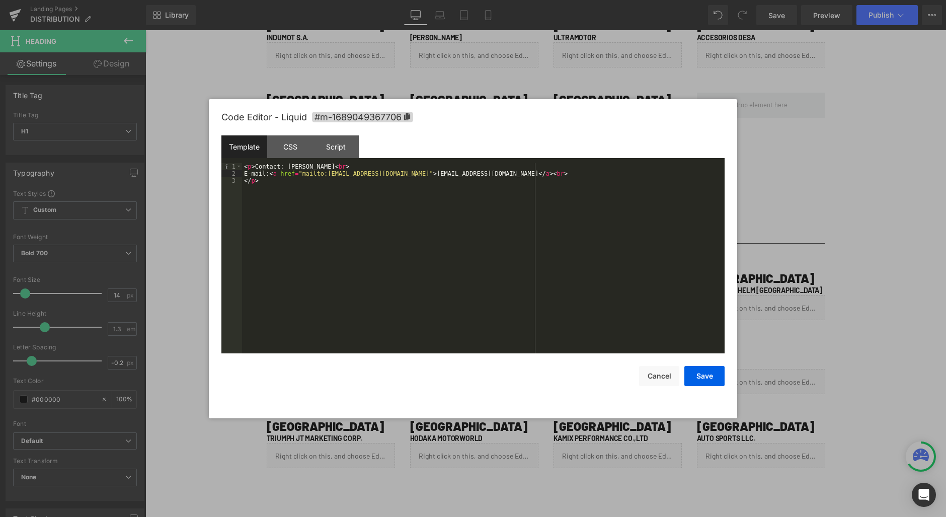
click at [297, 166] on div "< p > Contact: [PERSON_NAME] < br > E-mail: < a href = "mailto:[EMAIL_ADDRESS][…" at bounding box center [483, 265] width 483 height 204
click at [340, 165] on div "< p > Contact: [PERSON_NAME] < br > E-mail: < a href = "mailto:[EMAIL_ADDRESS][…" at bounding box center [483, 265] width 483 height 204
click at [289, 165] on div "< p > Contact: [PERSON_NAME] < br > E-mail: < a href = "mailto:[EMAIL_ADDRESS][…" at bounding box center [483, 265] width 483 height 204
drag, startPoint x: 288, startPoint y: 166, endPoint x: 341, endPoint y: 168, distance: 52.4
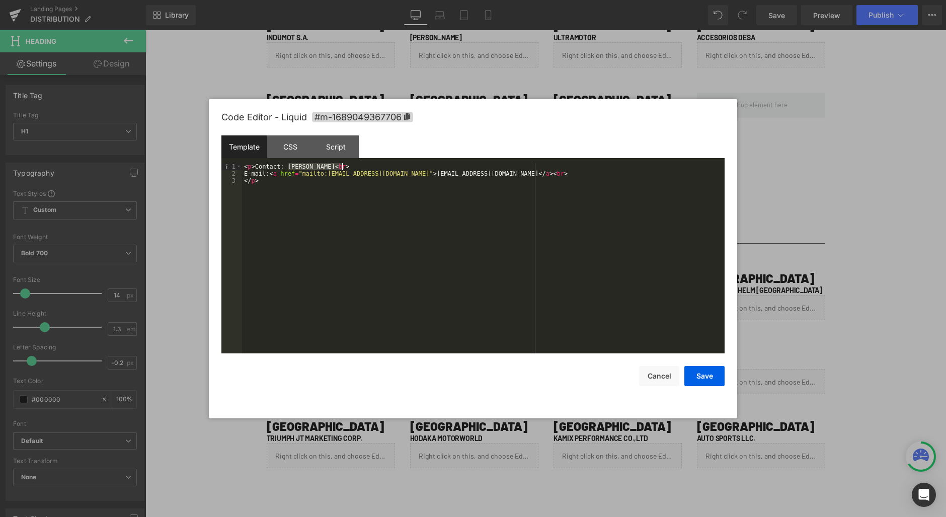
click at [341, 168] on div "< p > Contact: [PERSON_NAME] < br > E-mail: < a href = "mailto:[EMAIL_ADDRESS][…" at bounding box center [483, 265] width 483 height 204
click at [719, 377] on button "Save" at bounding box center [704, 376] width 40 height 20
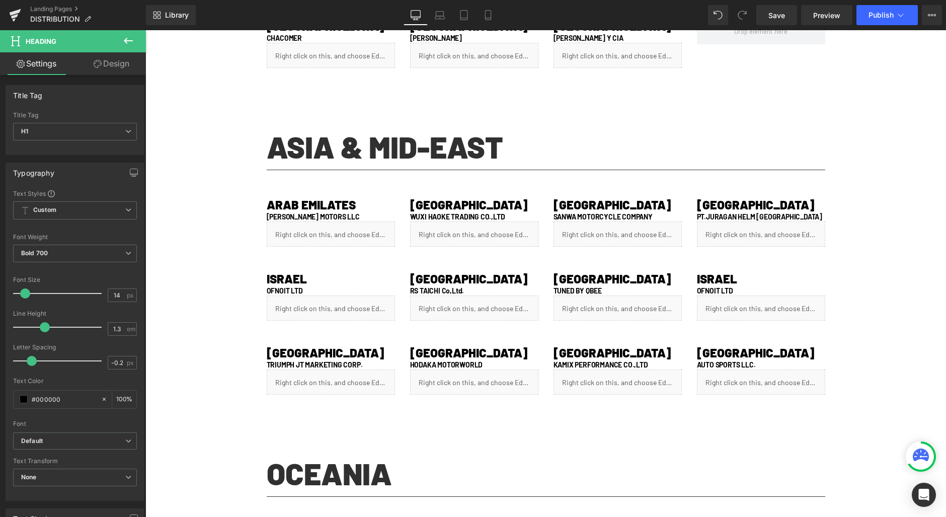
scroll to position [895, 0]
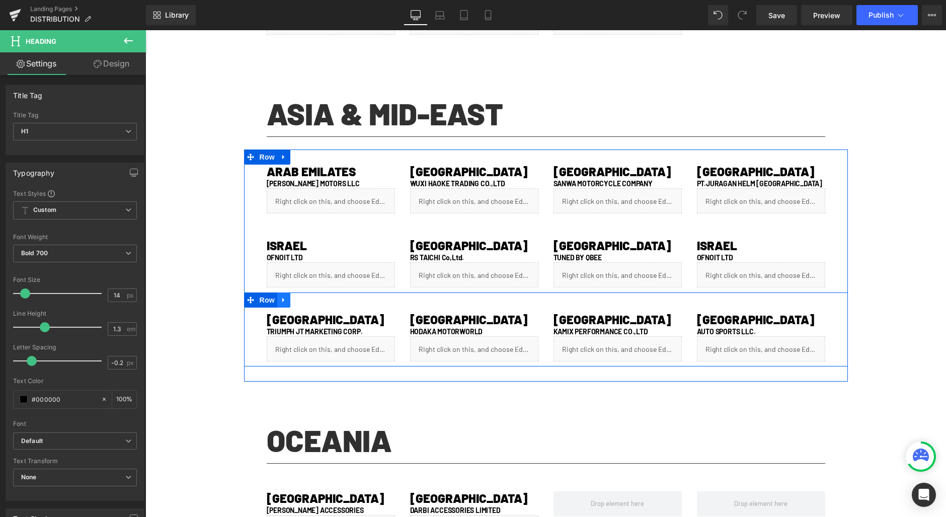
click at [280, 302] on icon at bounding box center [283, 300] width 7 height 8
click at [295, 302] on icon at bounding box center [296, 299] width 7 height 7
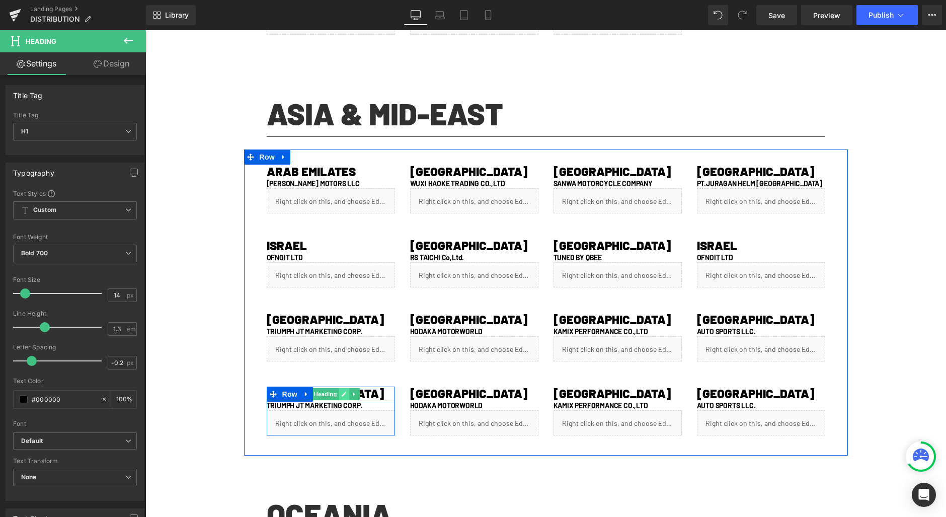
click at [341, 392] on icon at bounding box center [344, 394] width 6 height 6
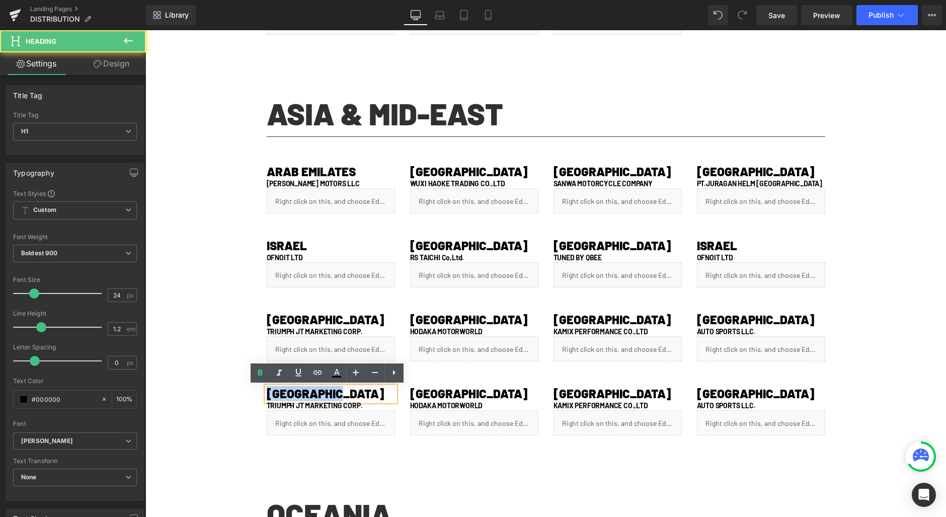
drag, startPoint x: 340, startPoint y: 390, endPoint x: 248, endPoint y: 386, distance: 92.2
click at [248, 386] on div "PHILIPPINES Heading TRIUMPH JT MARKETING CORP. Heading Liquid Row [GEOGRAPHIC_D…" at bounding box center [546, 403] width 604 height 74
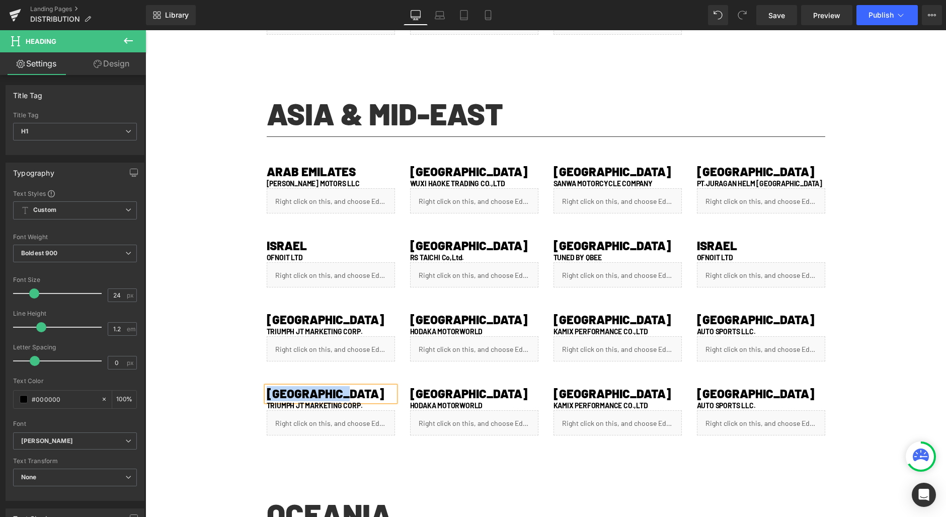
copy h1 "[GEOGRAPHIC_DATA]"
click at [365, 405] on h1 "TRIUMPH JT MARKETING CORP." at bounding box center [331, 405] width 128 height 9
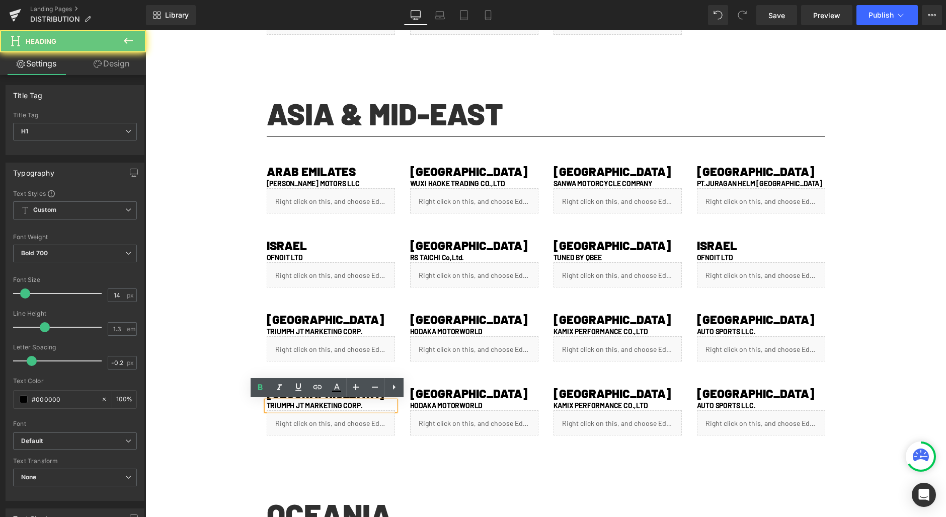
click at [365, 405] on h1 "TRIUMPH JT MARKETING CORP." at bounding box center [331, 405] width 128 height 9
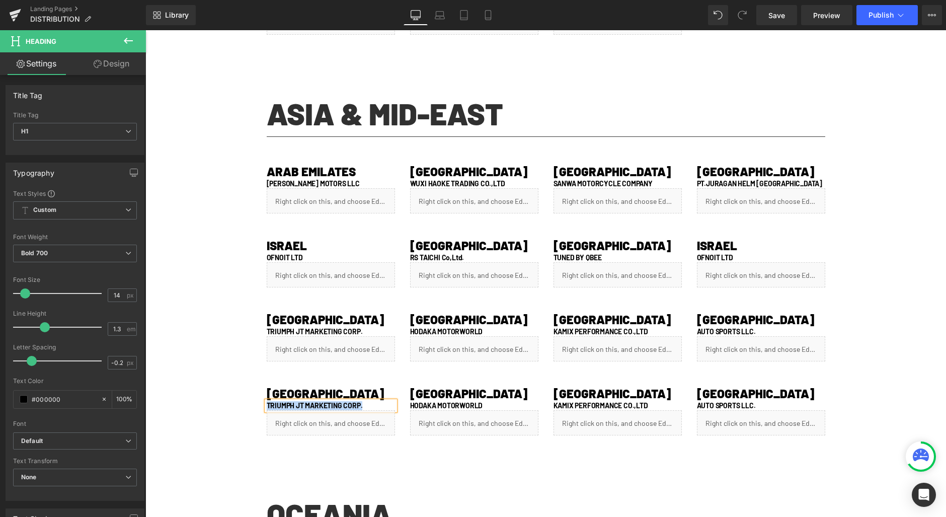
paste div
click at [353, 425] on link at bounding box center [357, 418] width 13 height 15
click at [321, 417] on div "Liquid" at bounding box center [331, 422] width 128 height 25
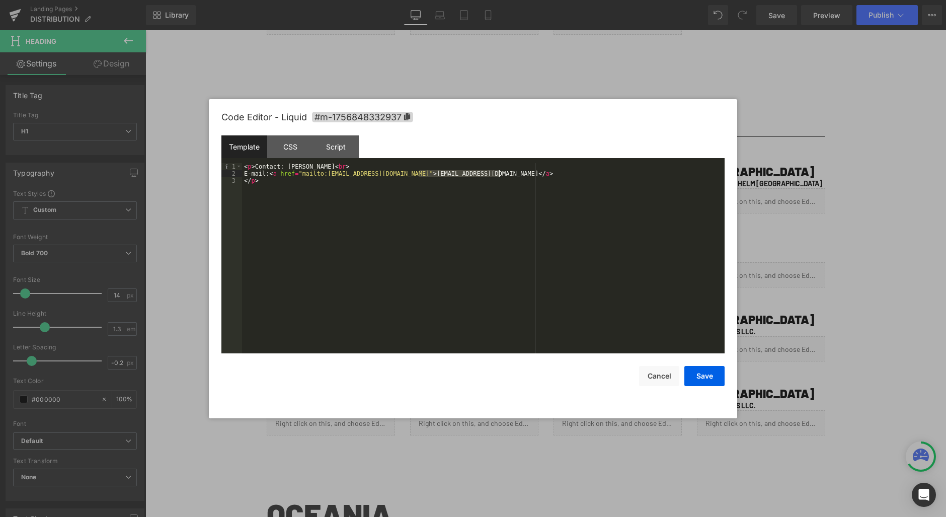
drag, startPoint x: 419, startPoint y: 172, endPoint x: 499, endPoint y: 174, distance: 80.0
click at [499, 174] on div "< p > Contact: [PERSON_NAME] < br > E-mail: < a href = "mailto:[EMAIL_ADDRESS][…" at bounding box center [483, 265] width 483 height 204
drag, startPoint x: 332, startPoint y: 176, endPoint x: 412, endPoint y: 176, distance: 80.0
click at [412, 176] on div "< p > Contact: [PERSON_NAME] < br > E-mail: < a href = "mailto:[EMAIL_ADDRESS][…" at bounding box center [483, 265] width 483 height 204
click at [717, 379] on button "Save" at bounding box center [704, 376] width 40 height 20
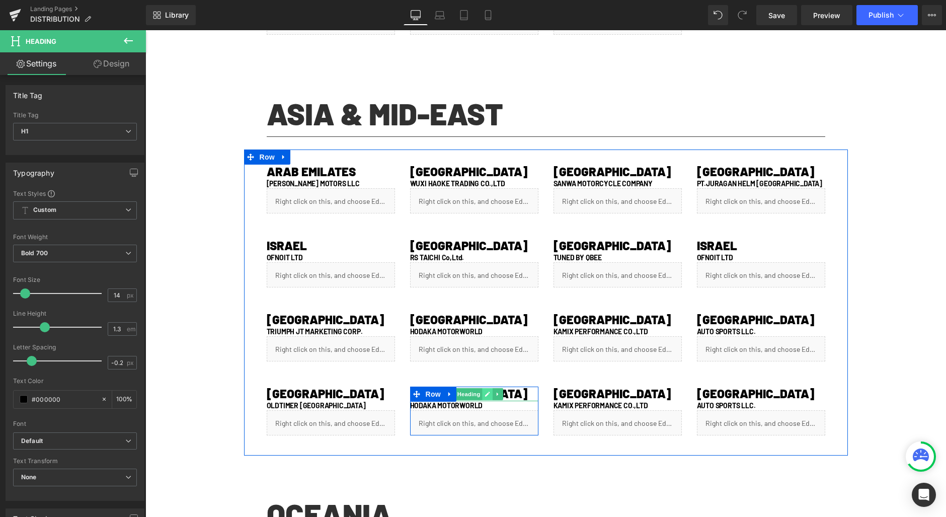
click at [485, 393] on icon at bounding box center [488, 394] width 6 height 6
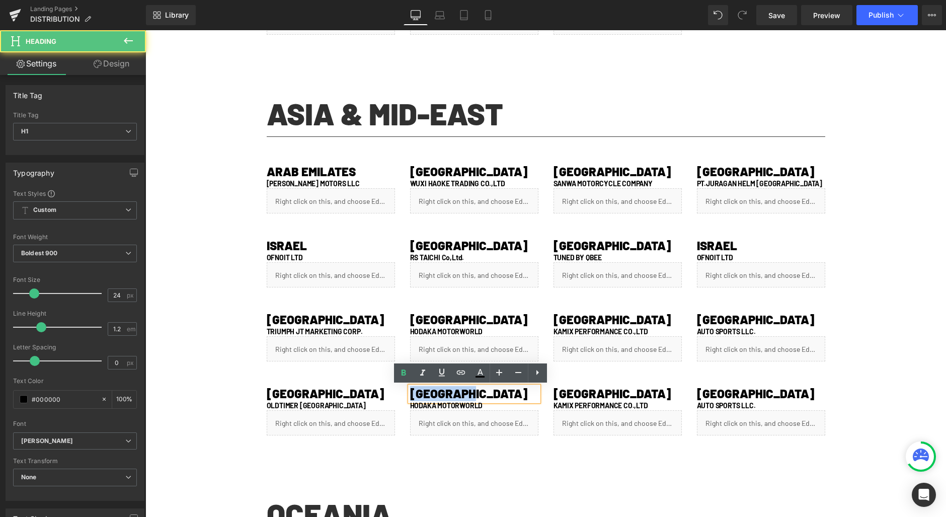
drag, startPoint x: 480, startPoint y: 393, endPoint x: 396, endPoint y: 388, distance: 84.7
click at [396, 388] on div "SAUDI ARABIA Heading OLDTIMER MIDDLE EAST Heading Liquid Row [GEOGRAPHIC_DATA] …" at bounding box center [546, 403] width 604 height 74
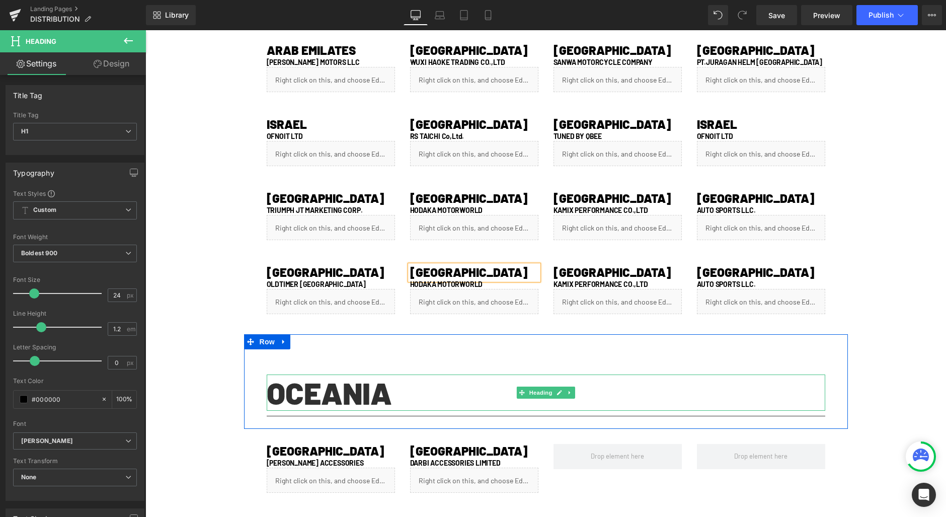
scroll to position [881, 0]
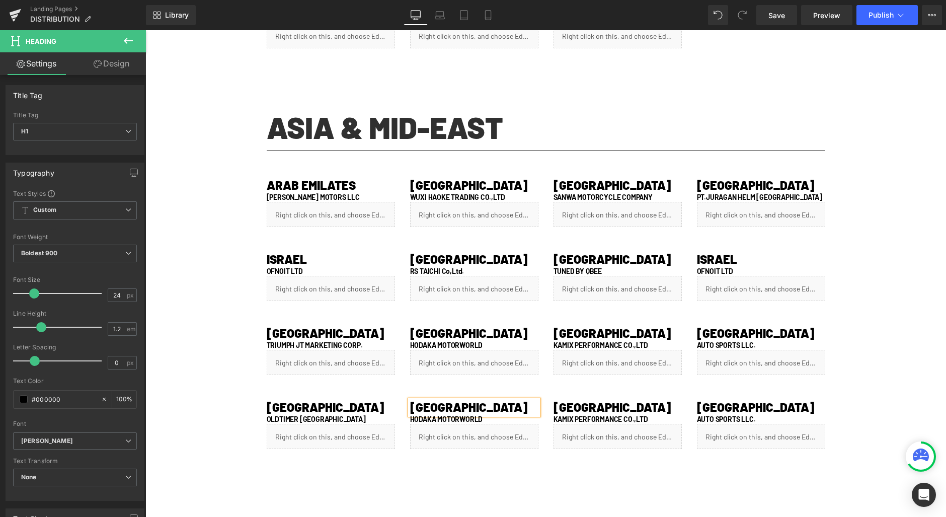
drag, startPoint x: 457, startPoint y: 462, endPoint x: 458, endPoint y: 450, distance: 11.6
click at [457, 462] on div "ARAB EMILATES Heading [PERSON_NAME] MOTORS LLC Heading Liquid Row CHINA Heading…" at bounding box center [546, 316] width 604 height 306
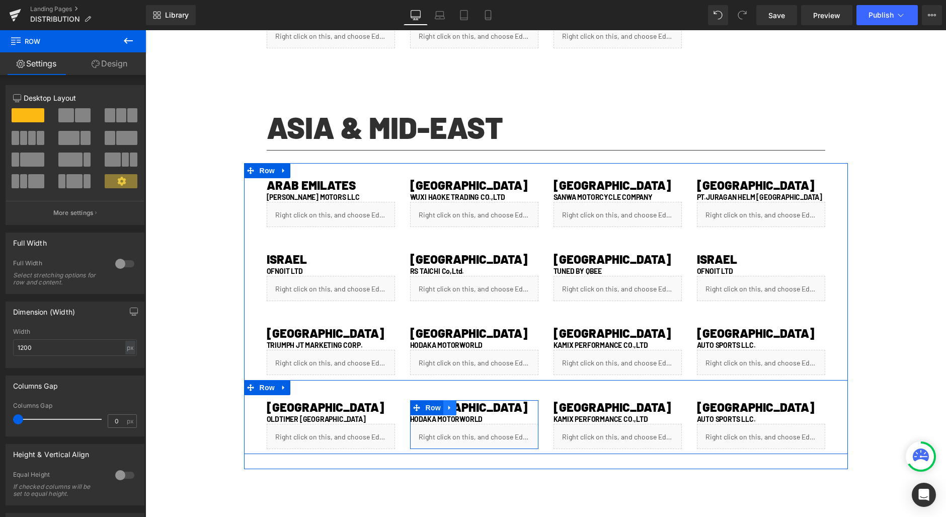
click at [448, 405] on link at bounding box center [449, 407] width 13 height 15
click at [473, 404] on icon at bounding box center [476, 407] width 7 height 7
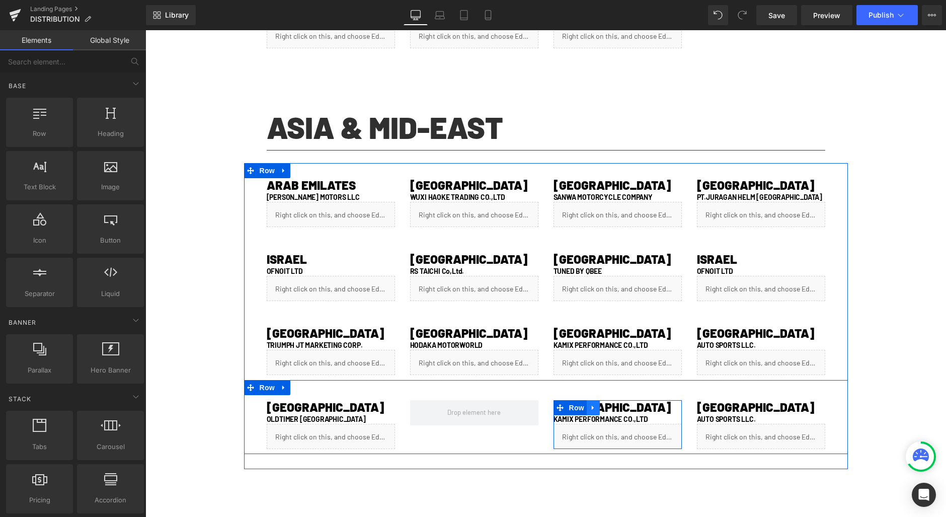
click at [592, 406] on icon at bounding box center [593, 408] width 2 height 5
click at [616, 407] on icon at bounding box center [619, 407] width 7 height 7
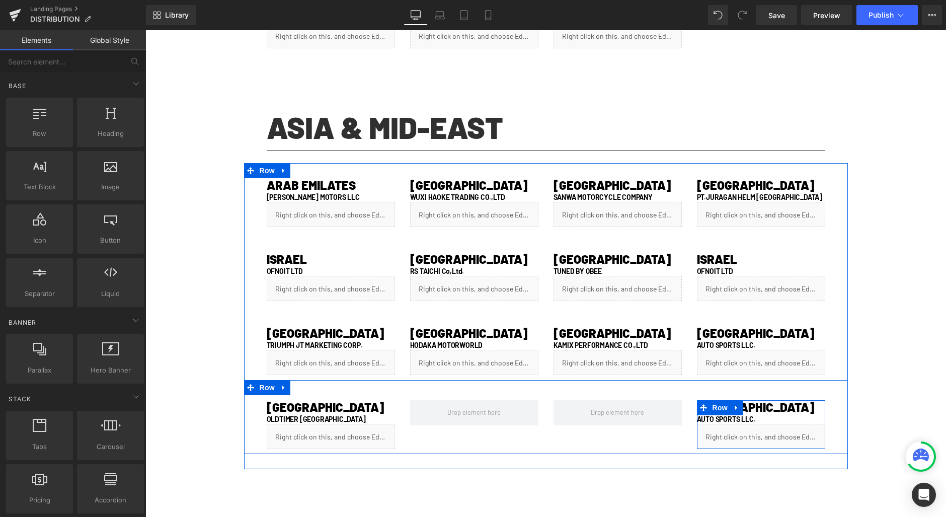
click at [734, 408] on icon at bounding box center [736, 408] width 7 height 8
click at [756, 406] on link at bounding box center [762, 407] width 13 height 15
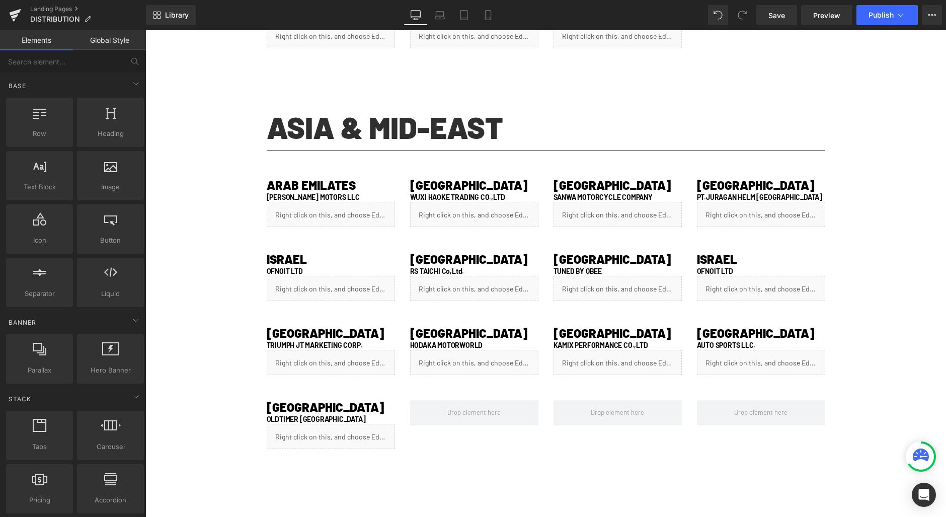
click at [880, 403] on div "DISTRIBUTION Heading Row Video Bg [GEOGRAPHIC_DATA] Heading Separator Row 80px …" at bounding box center [545, 9] width 801 height 1562
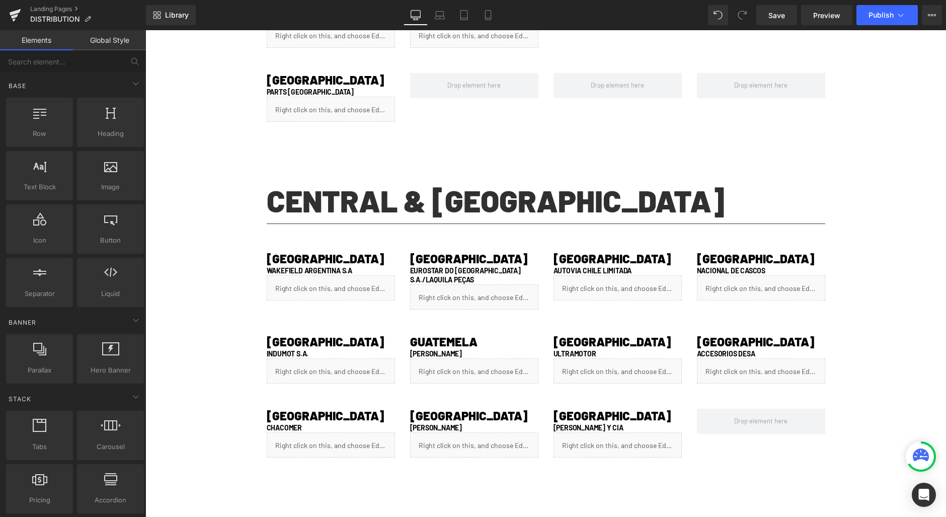
scroll to position [470, 0]
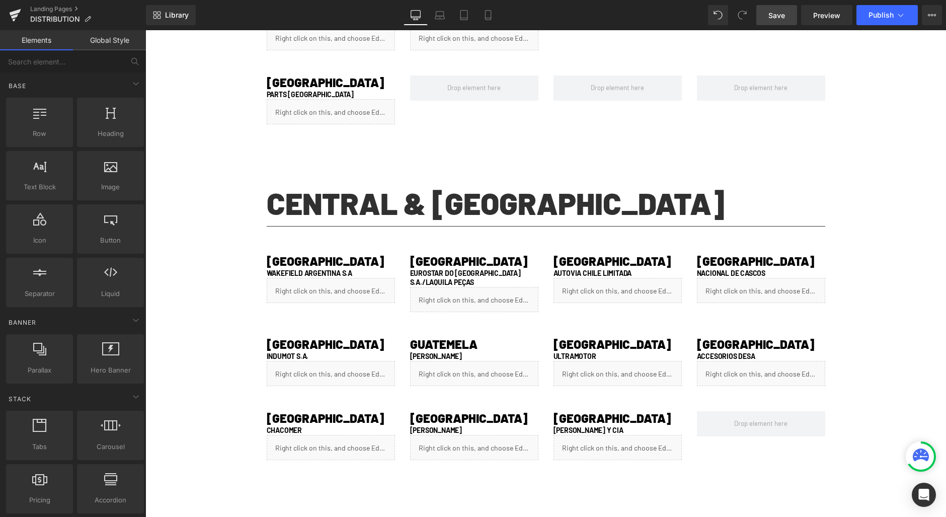
click at [783, 17] on span "Save" at bounding box center [777, 15] width 17 height 11
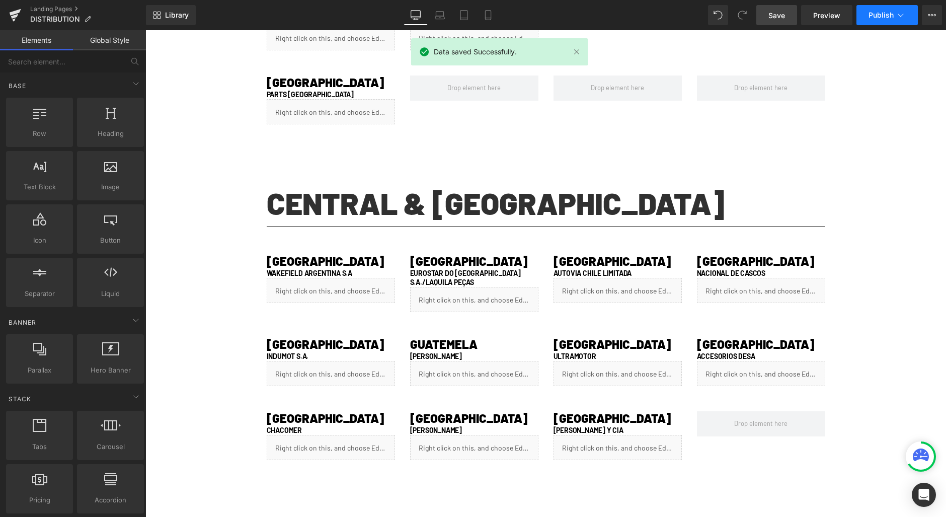
click at [874, 16] on span "Publish" at bounding box center [881, 15] width 25 height 8
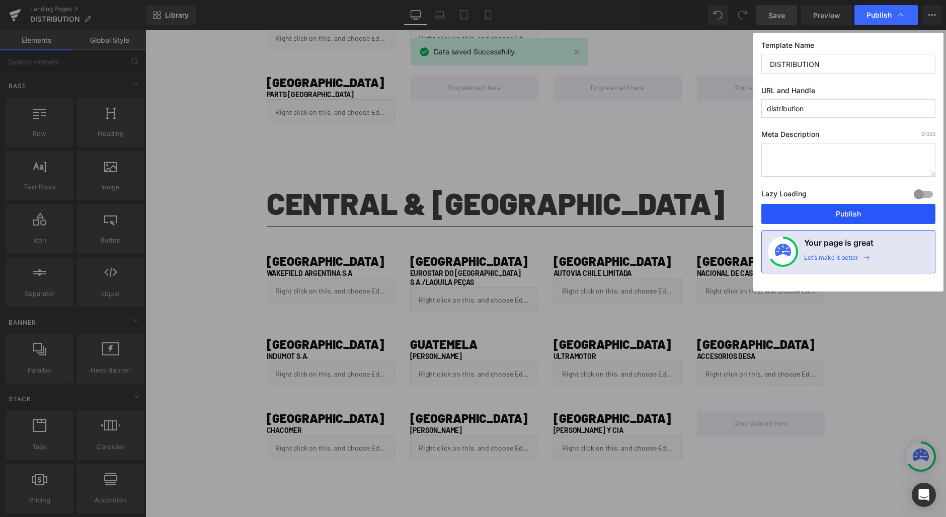
click at [862, 216] on button "Publish" at bounding box center [848, 214] width 174 height 20
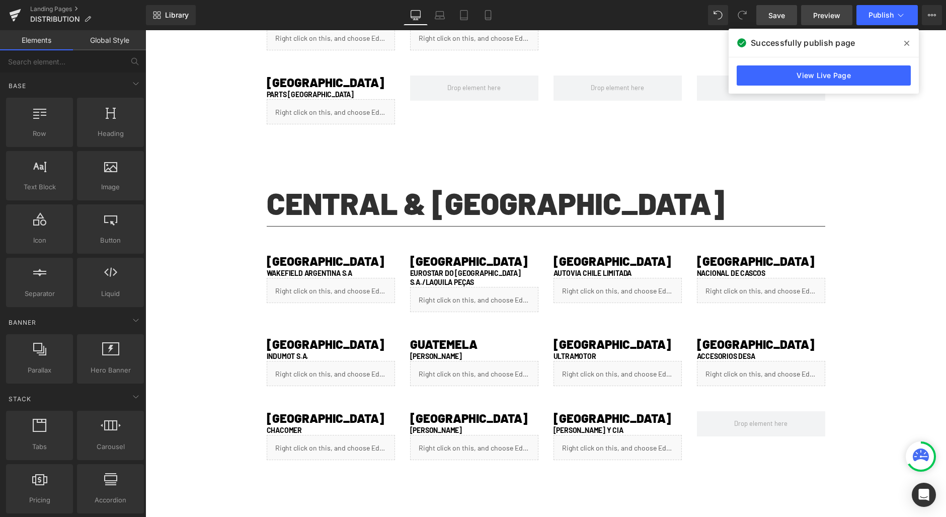
click at [814, 14] on span "Preview" at bounding box center [826, 15] width 27 height 11
